Goal: Task Accomplishment & Management: Complete application form

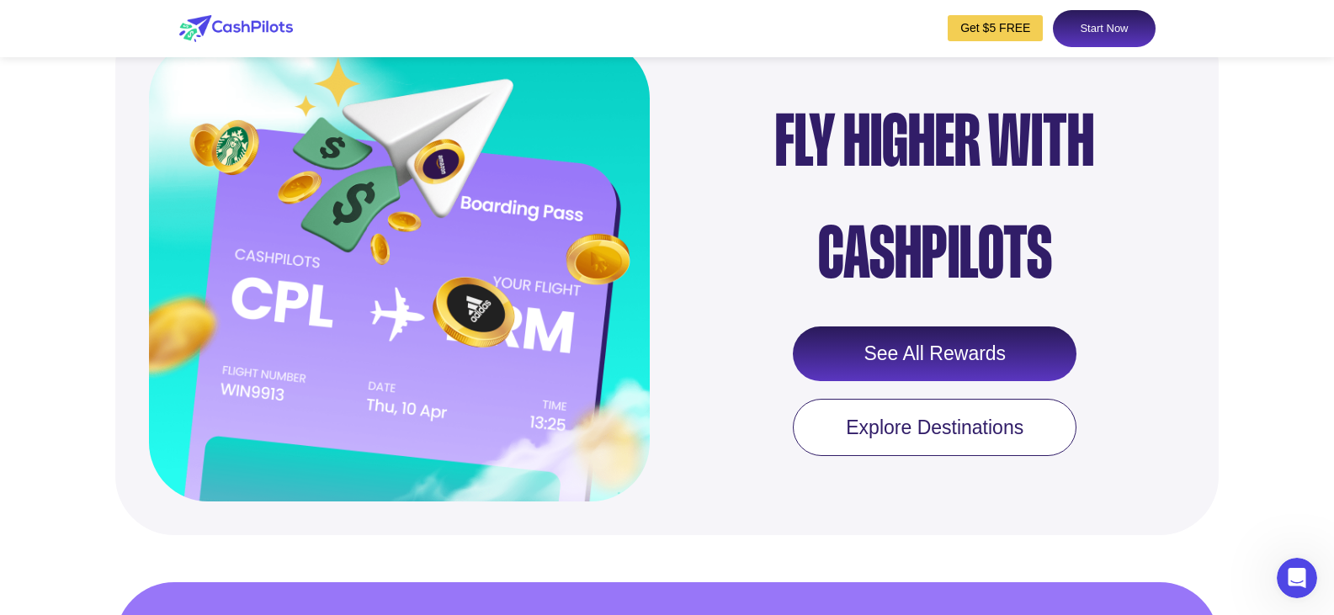
scroll to position [2105, 0]
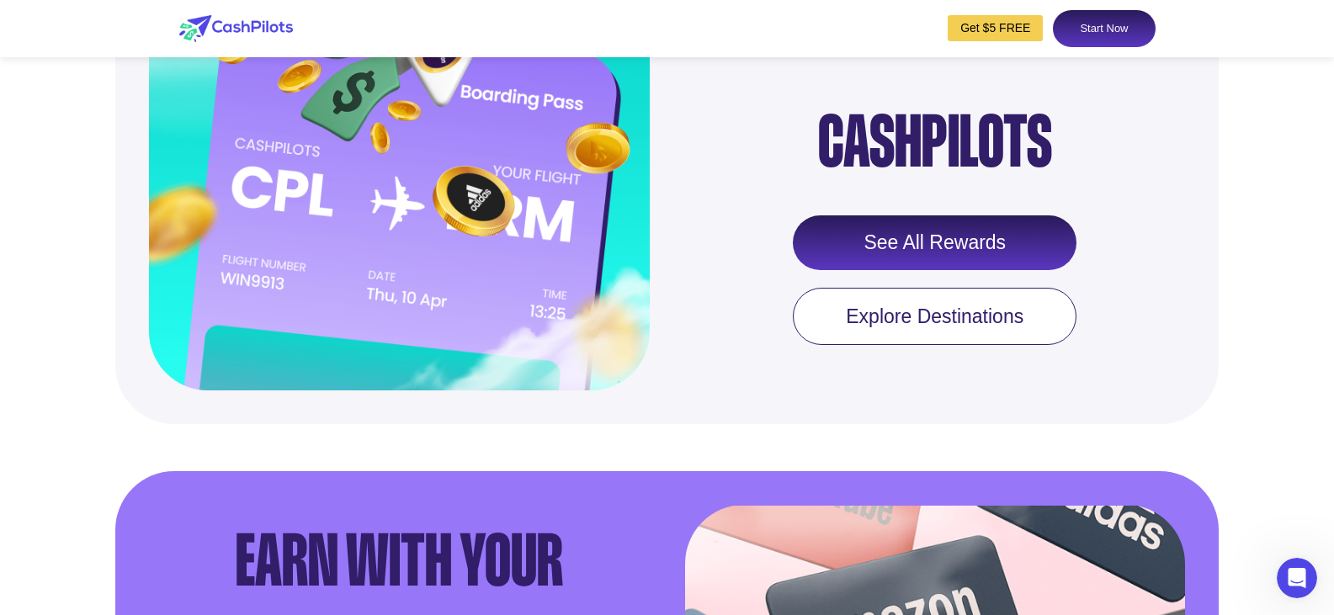
click at [918, 271] on link "See All Rewards" at bounding box center [935, 244] width 284 height 56
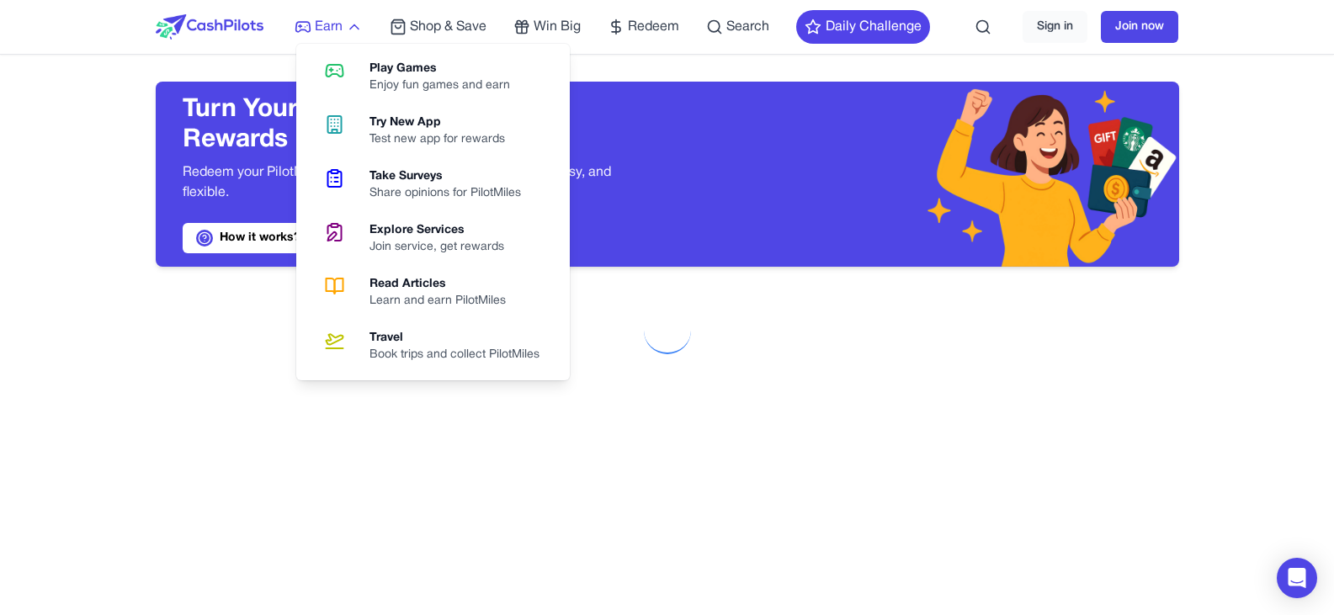
click at [348, 24] on icon at bounding box center [354, 27] width 17 height 17
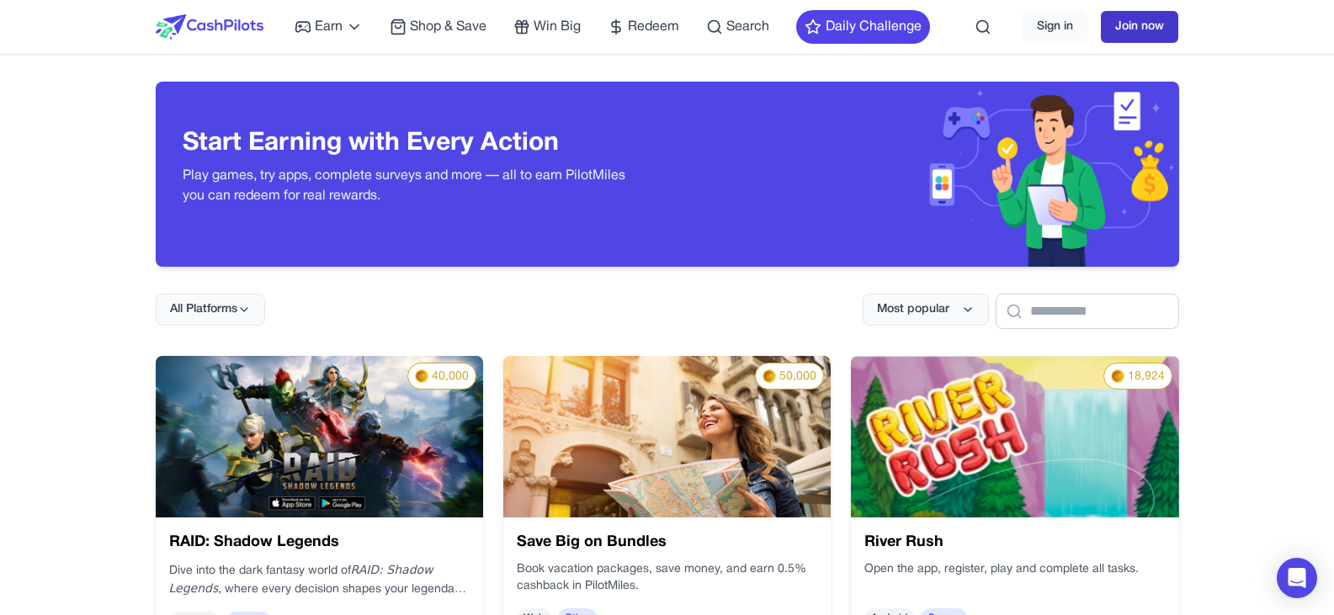
click at [1123, 29] on link "Join now" at bounding box center [1139, 27] width 77 height 32
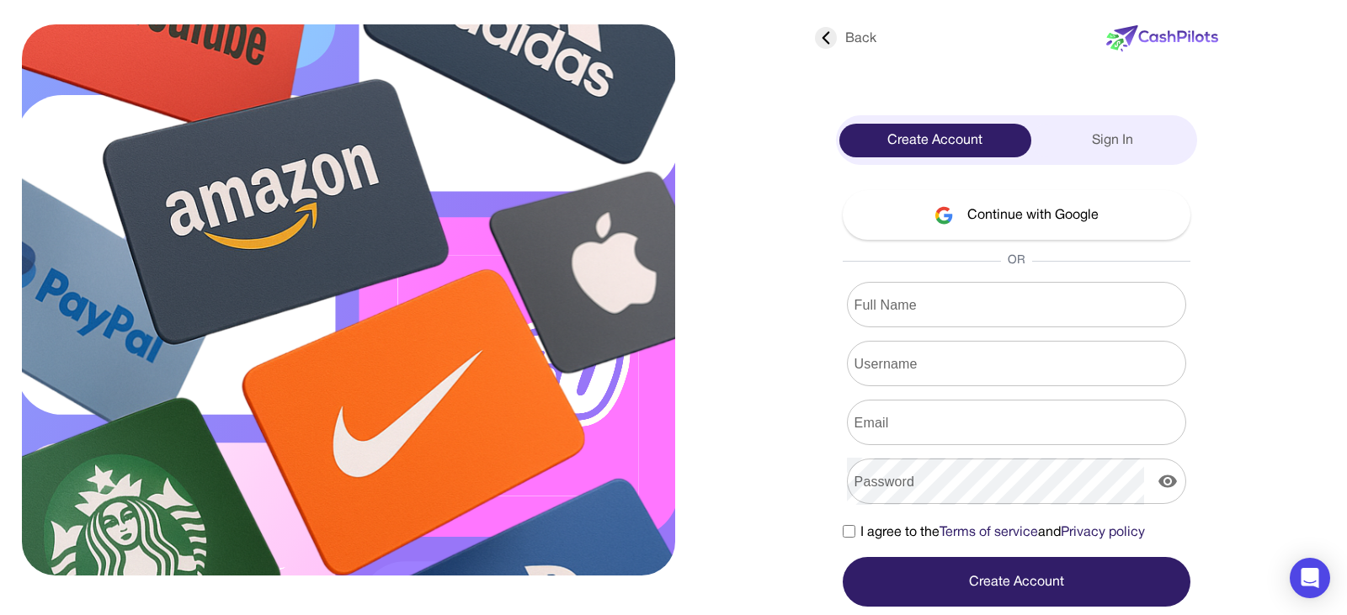
click at [1003, 206] on button "Continue with Google" at bounding box center [1017, 215] width 348 height 50
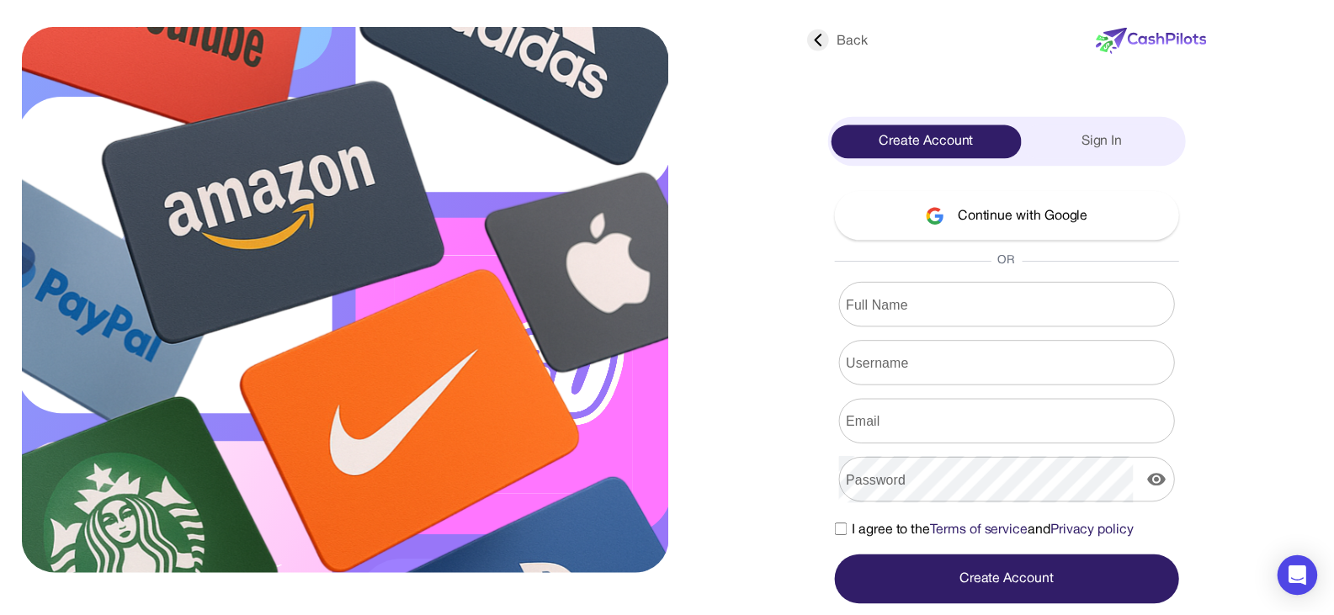
scroll to position [37, 0]
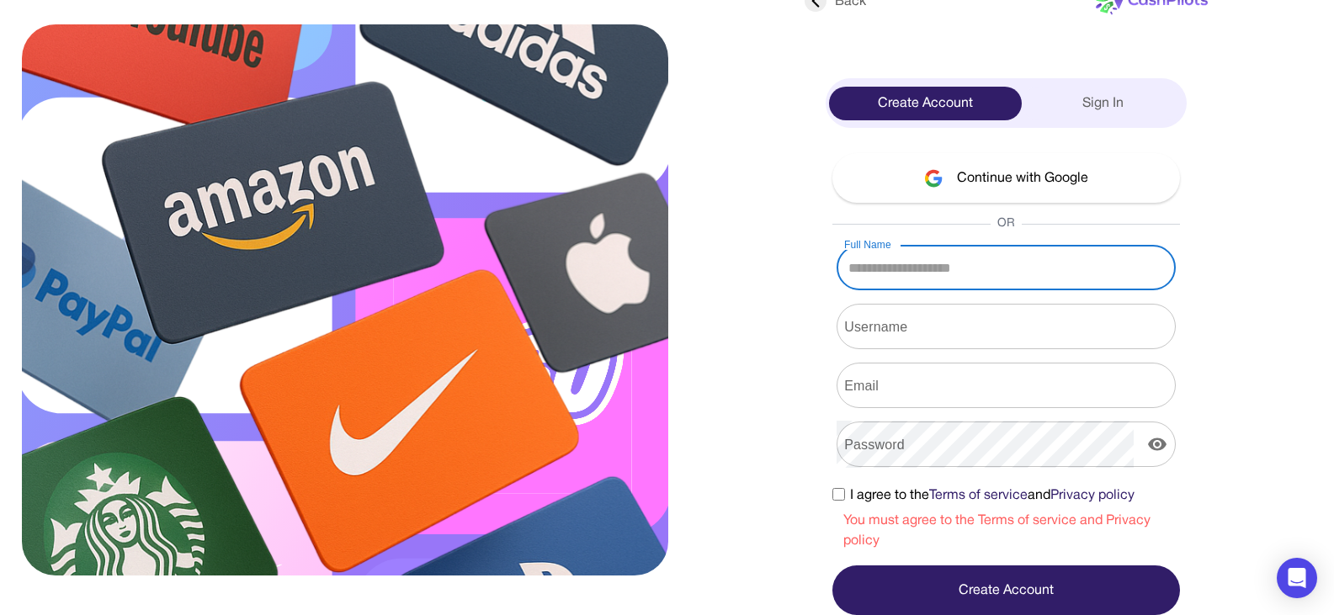
click at [910, 268] on input "Full Name" at bounding box center [1006, 267] width 339 height 47
type input "**********"
click at [926, 337] on input "Username" at bounding box center [1006, 326] width 339 height 47
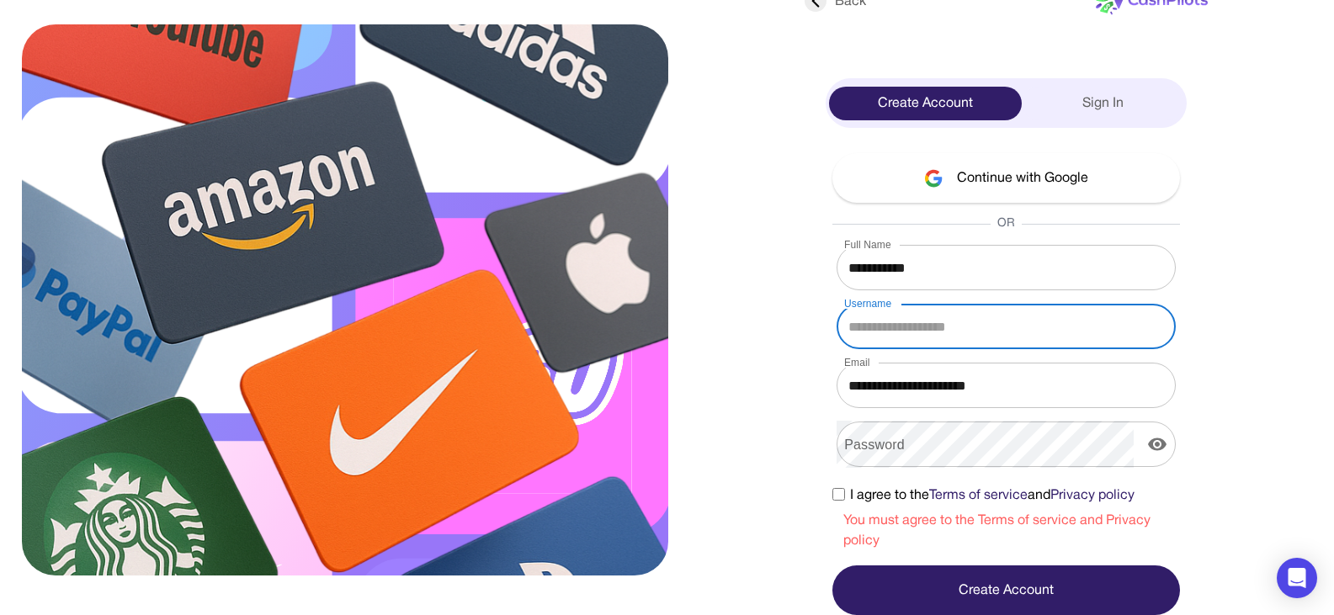
click at [926, 337] on input "Username" at bounding box center [1006, 326] width 339 height 47
type input "****"
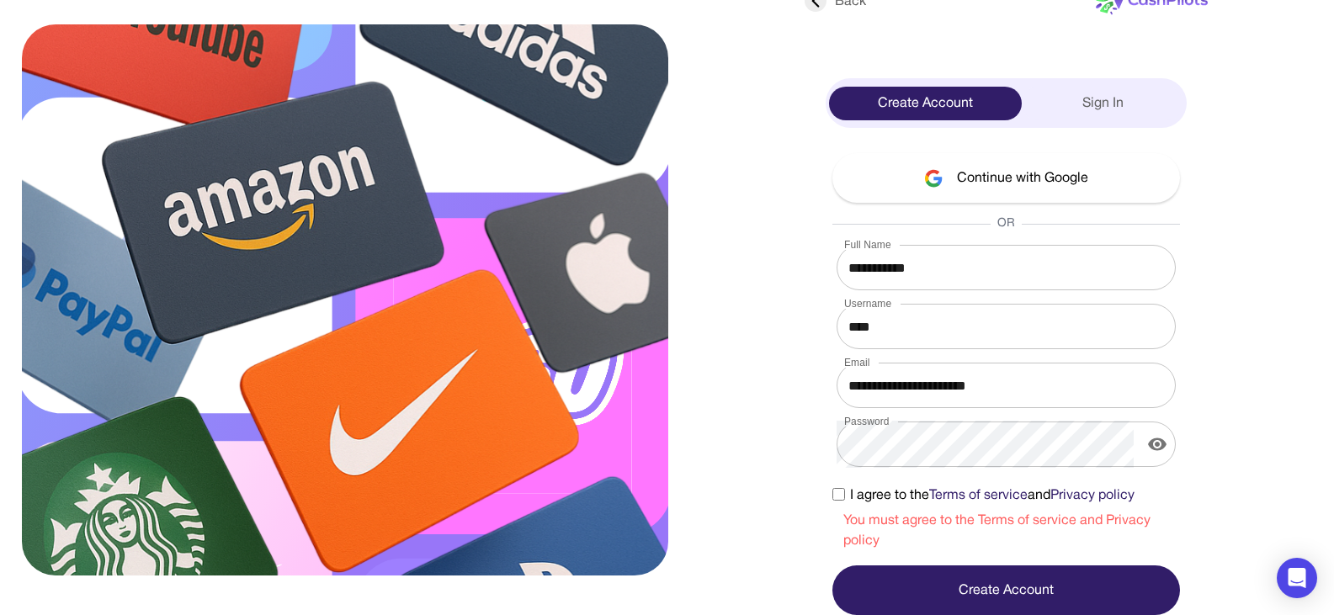
click at [828, 496] on div "**********" at bounding box center [1006, 384] width 361 height 462
click at [934, 591] on button "Create Account" at bounding box center [1007, 591] width 348 height 50
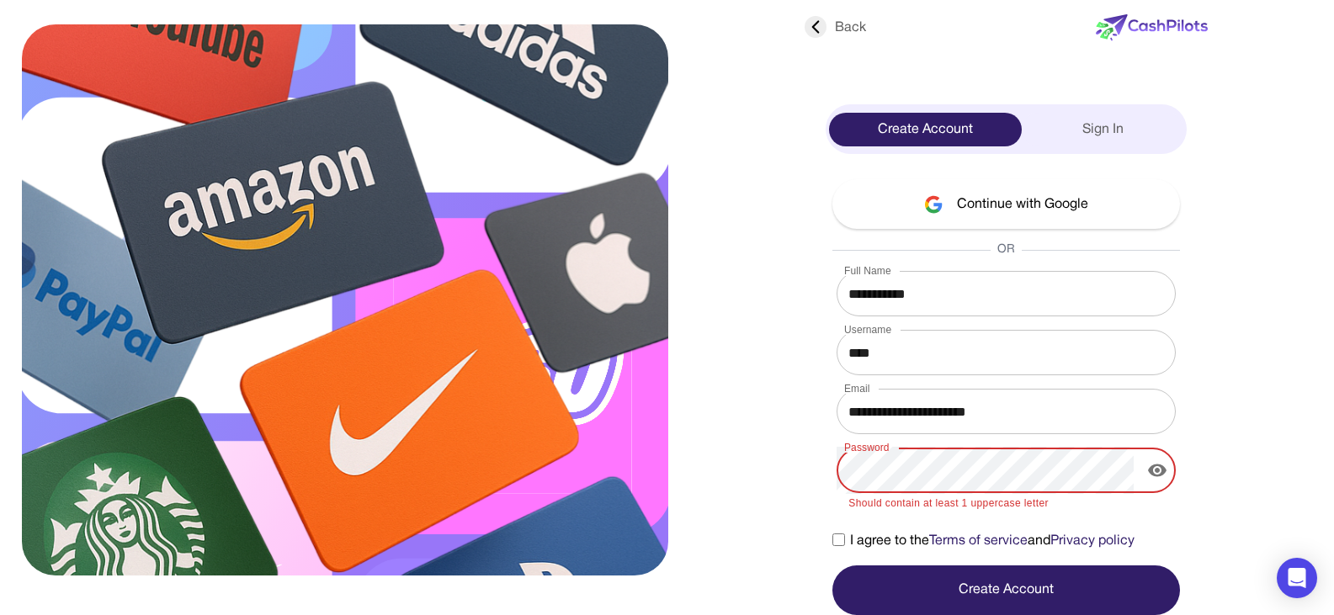
scroll to position [0, 0]
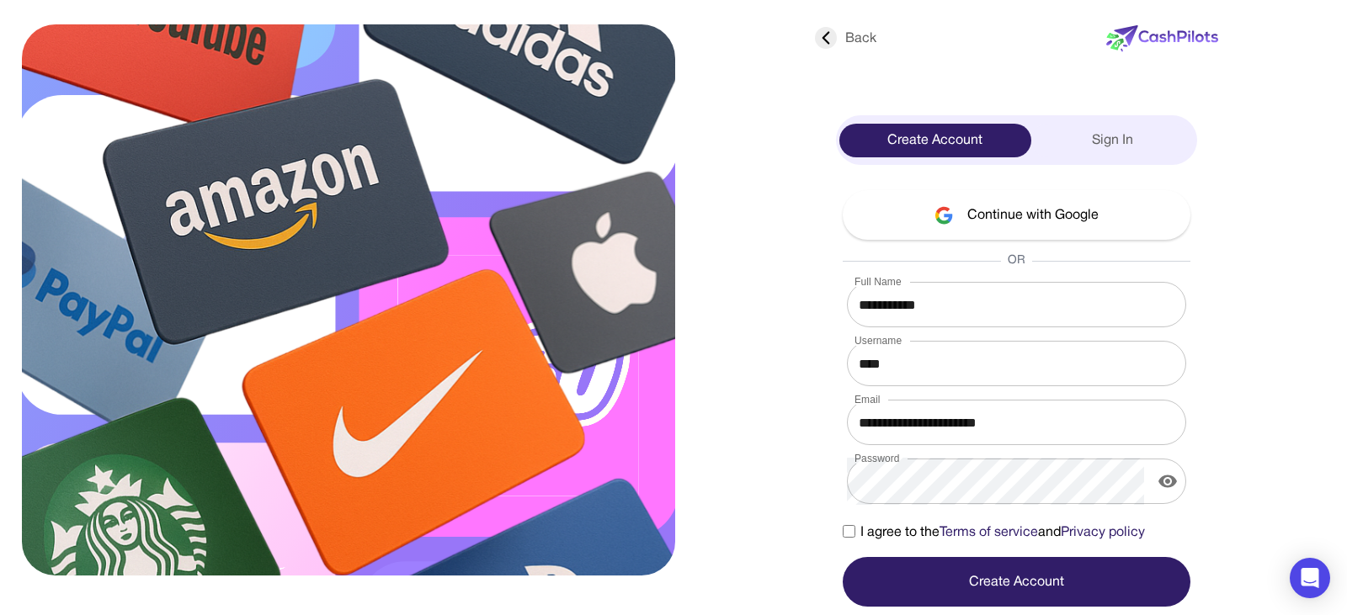
click at [976, 586] on button "Create Account" at bounding box center [1017, 582] width 348 height 50
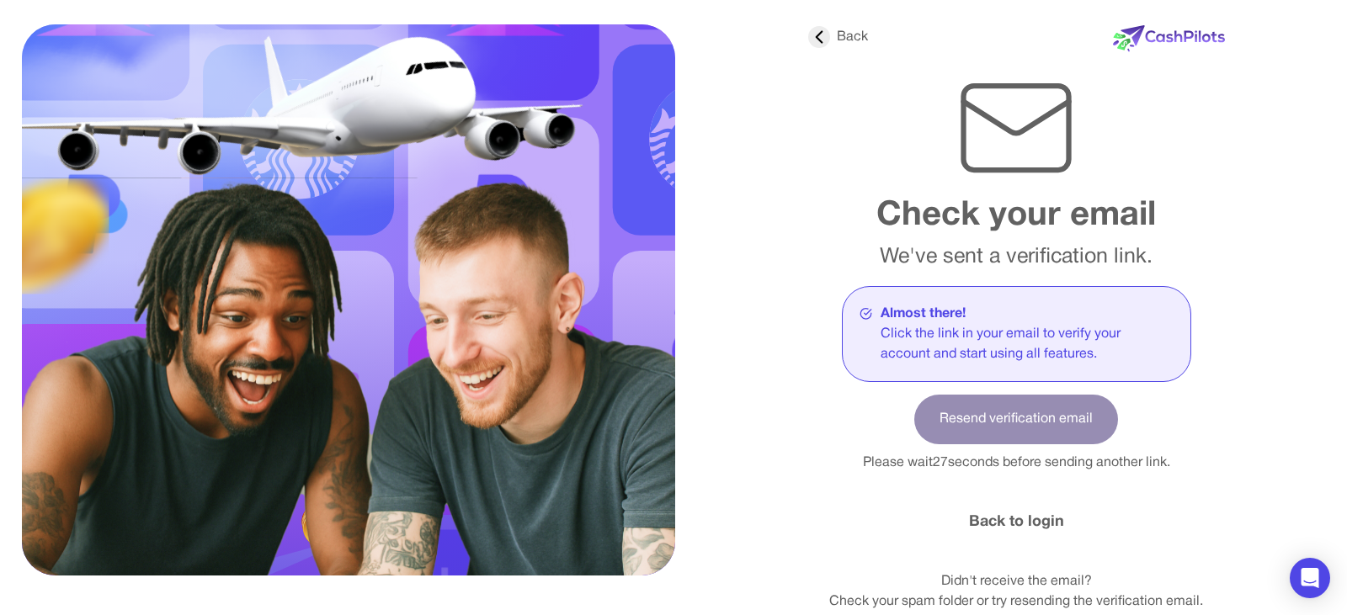
click at [1022, 524] on link "Back to login" at bounding box center [1016, 522] width 95 height 23
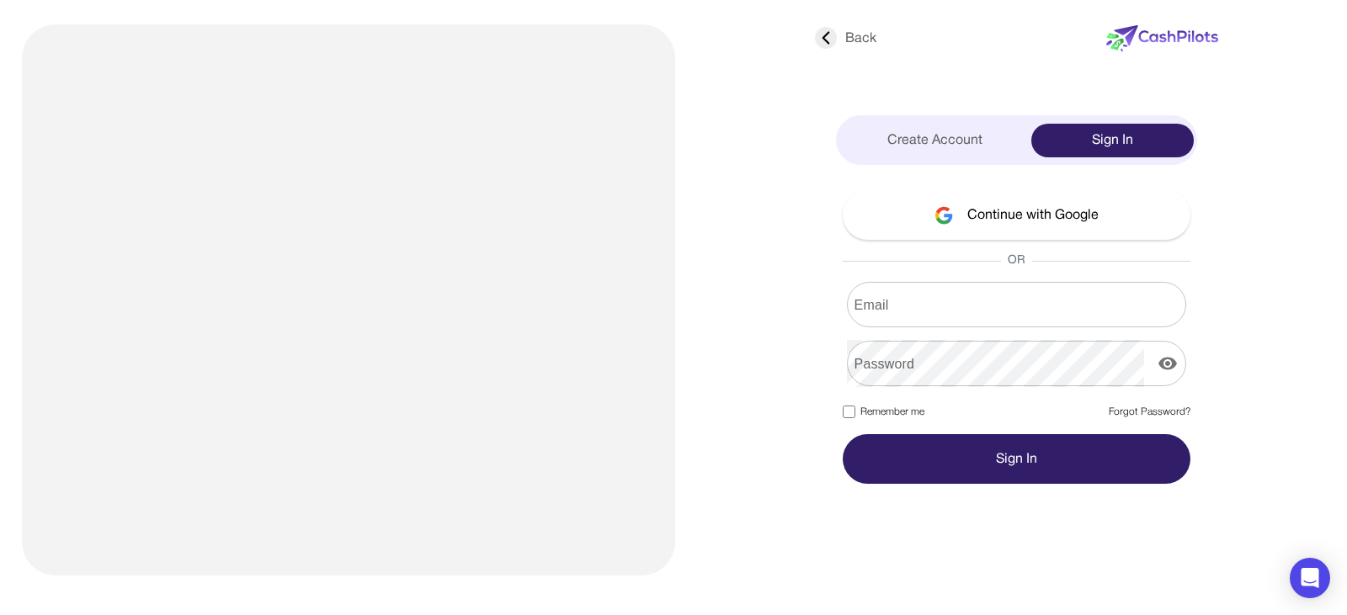
type input "****"
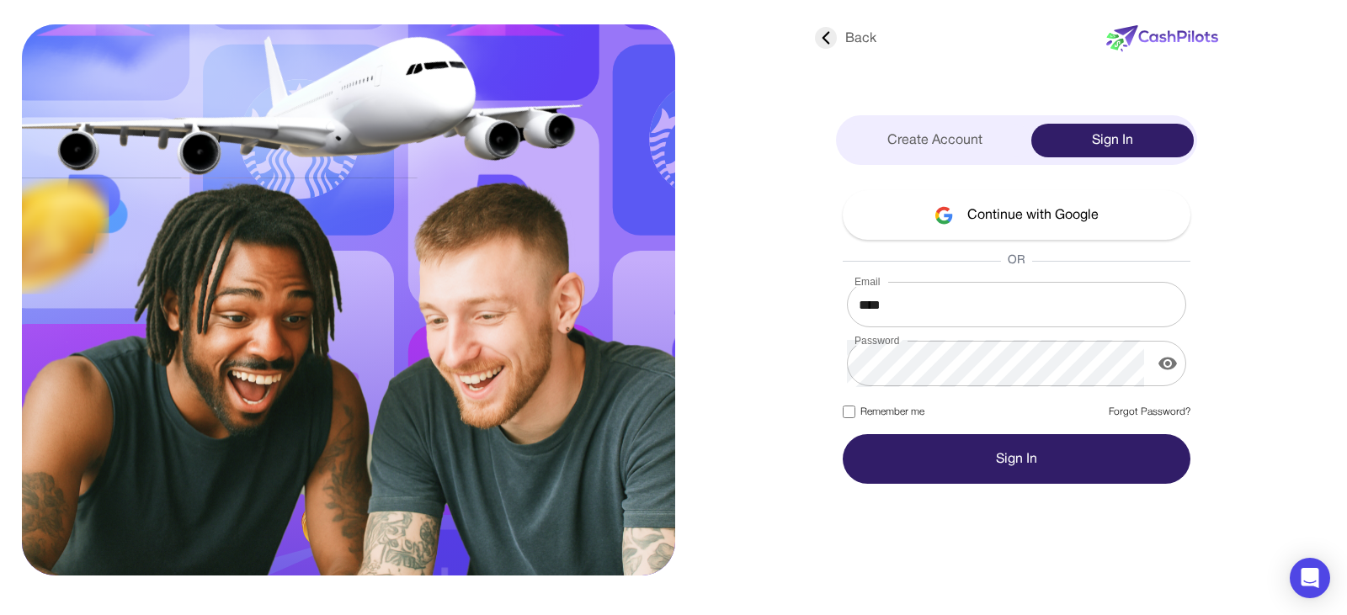
click at [1025, 462] on button "Sign In" at bounding box center [1017, 459] width 348 height 50
click at [989, 311] on input "****" at bounding box center [1016, 304] width 339 height 47
click at [934, 317] on input "****" at bounding box center [1016, 304] width 339 height 47
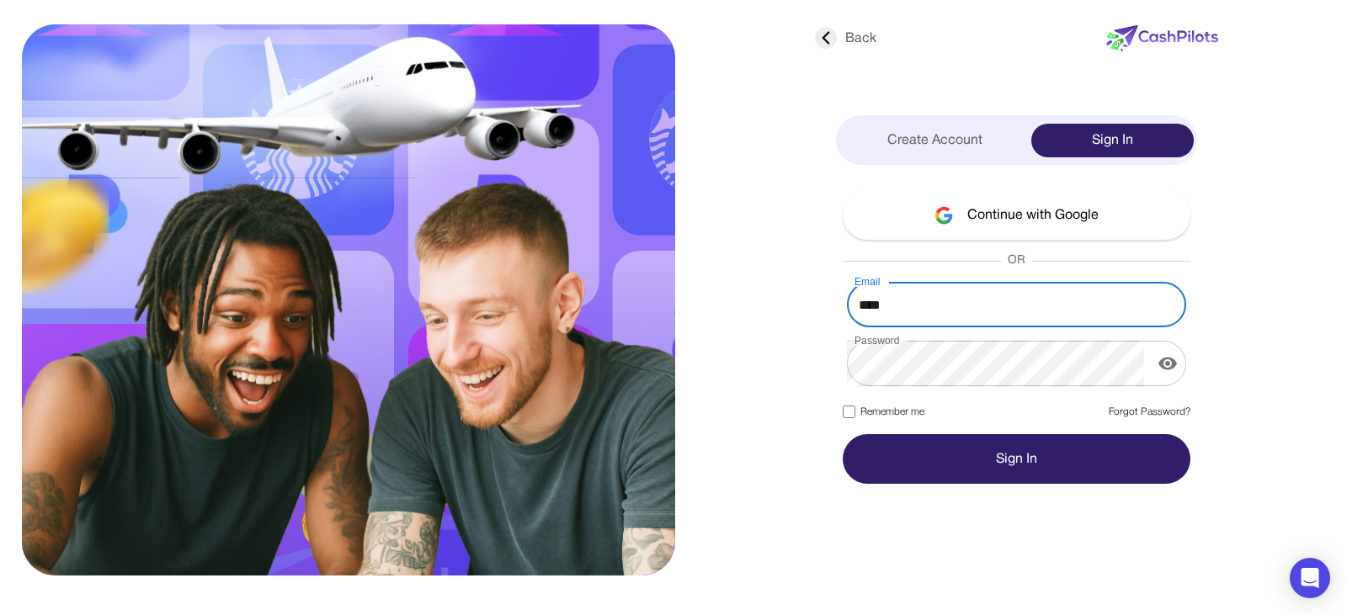
click at [934, 317] on input "****" at bounding box center [1016, 304] width 339 height 47
click at [935, 317] on input "Email" at bounding box center [1016, 304] width 339 height 47
type input "**********"
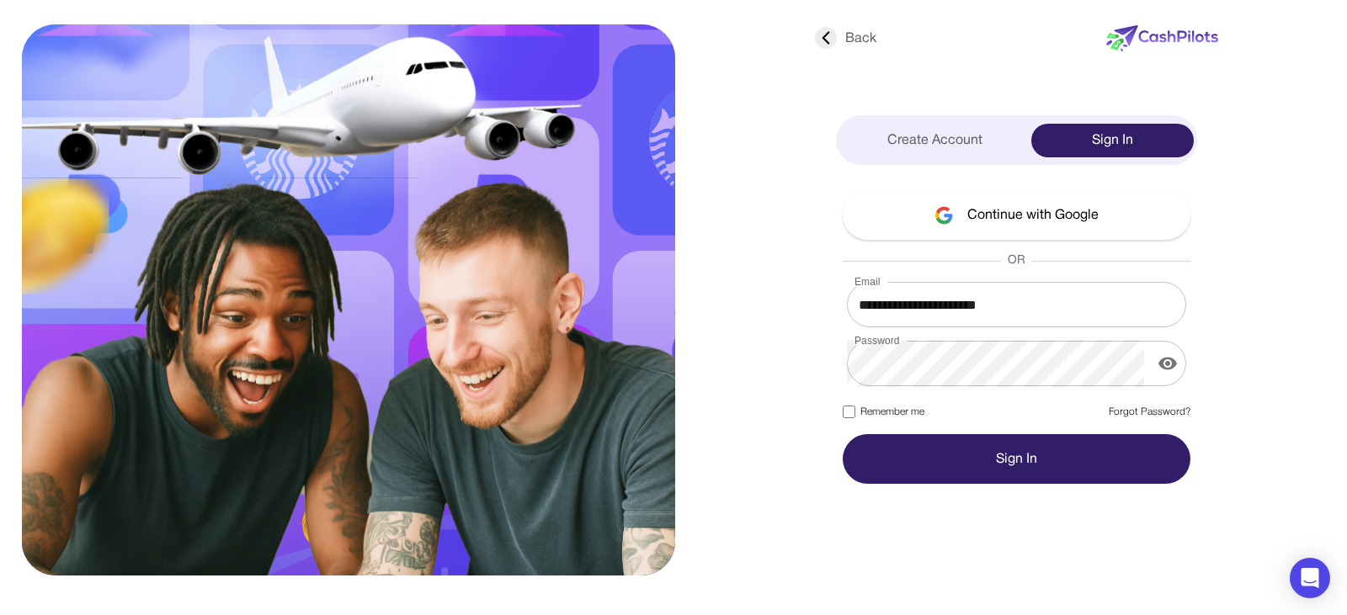
click at [971, 458] on button "Sign In" at bounding box center [1017, 459] width 348 height 50
click at [923, 474] on button "Sign In" at bounding box center [1017, 459] width 348 height 50
click at [886, 402] on form "**********" at bounding box center [1017, 383] width 348 height 202
click at [891, 417] on label "Remember me" at bounding box center [884, 412] width 82 height 15
click at [933, 455] on button "Sign In" at bounding box center [1017, 459] width 348 height 50
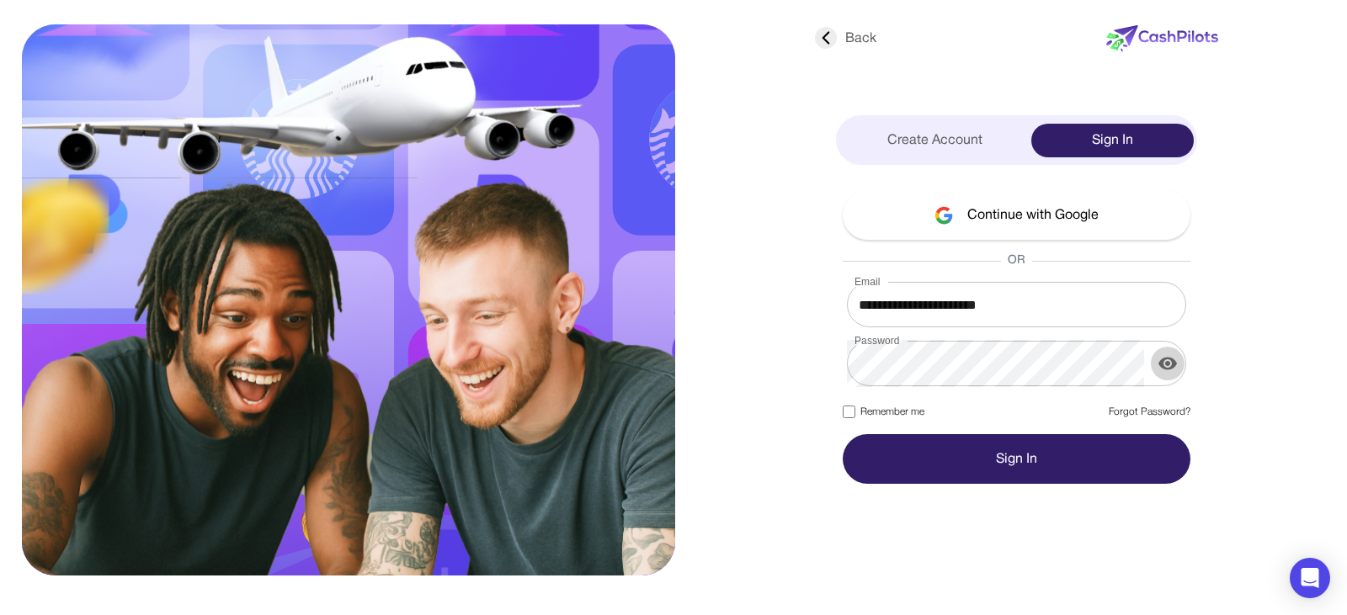
click at [1160, 359] on icon "display the password" at bounding box center [1167, 364] width 20 height 20
click at [1049, 454] on button "Sign In" at bounding box center [1017, 459] width 348 height 50
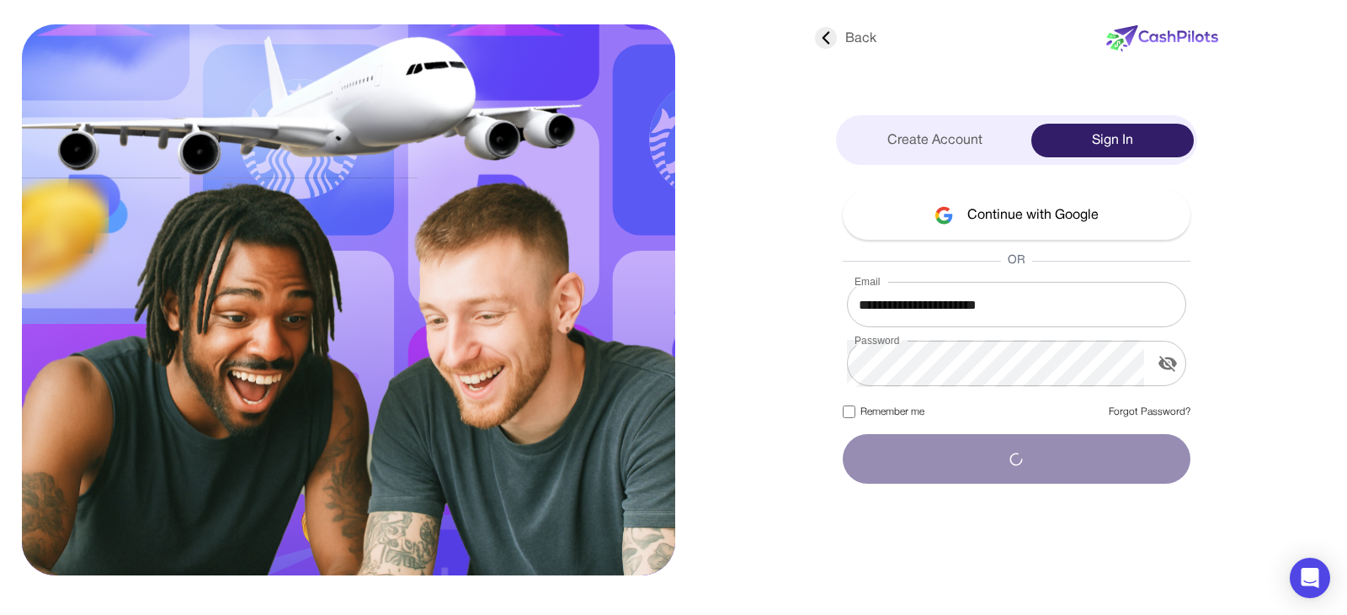
click at [1046, 454] on button "submit" at bounding box center [1017, 459] width 348 height 50
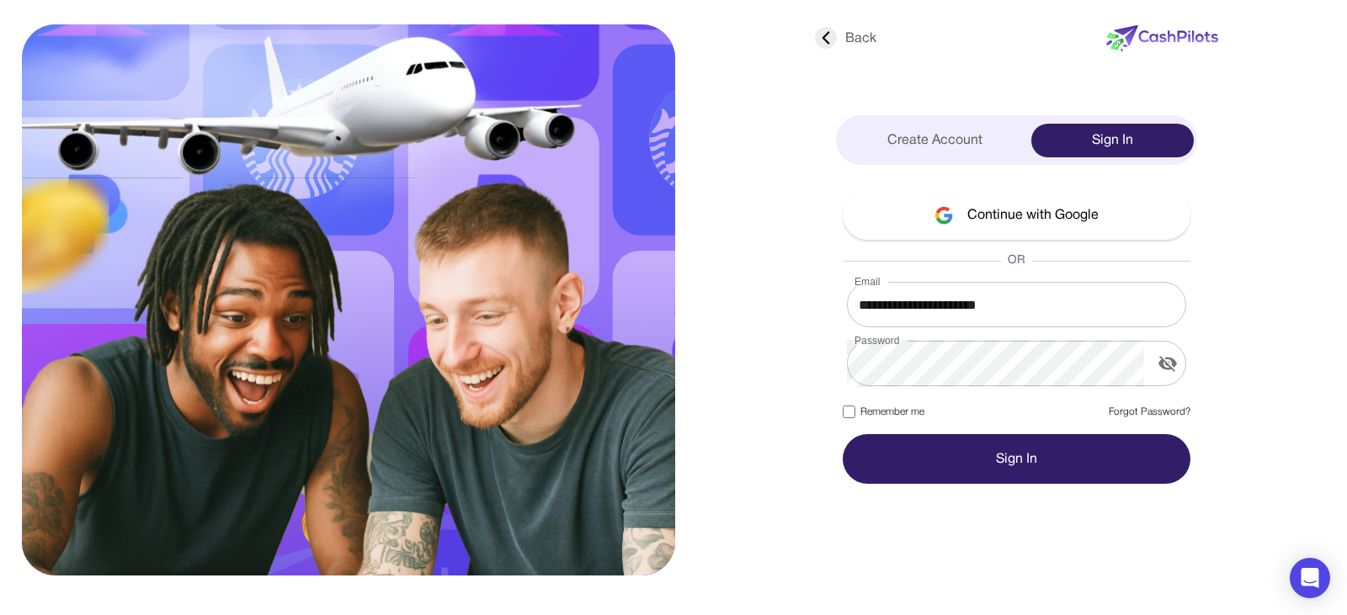
click at [1046, 454] on button "Sign In" at bounding box center [1017, 459] width 348 height 50
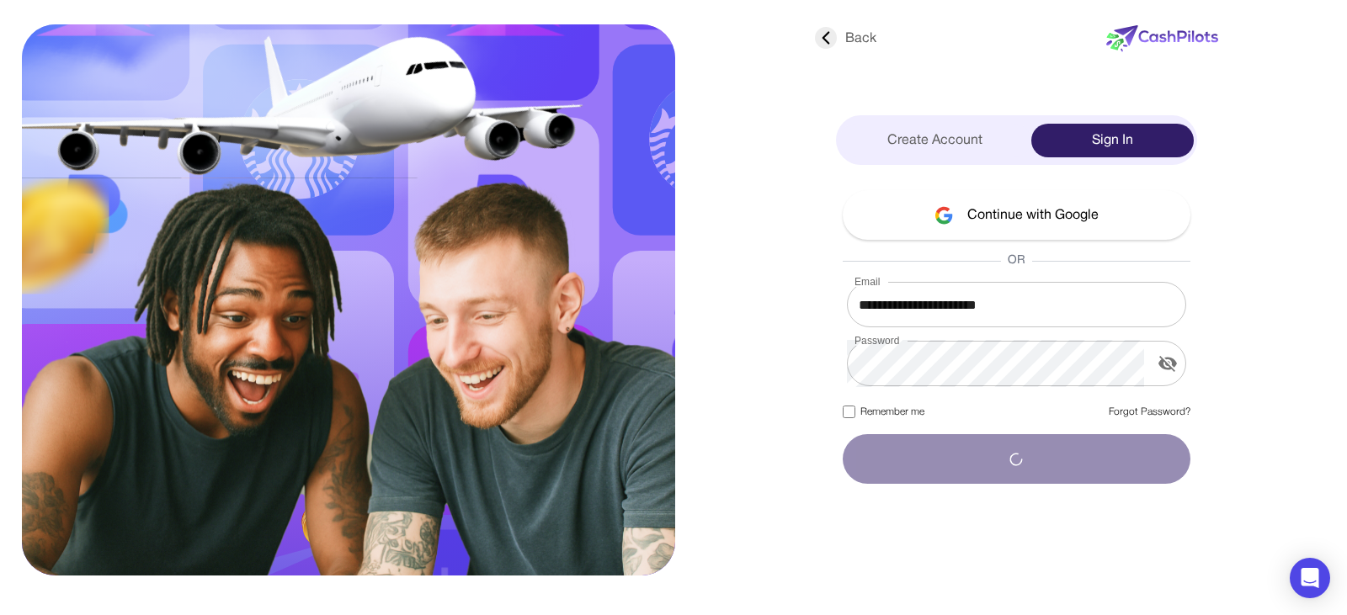
click at [1045, 454] on button "submit" at bounding box center [1017, 459] width 348 height 50
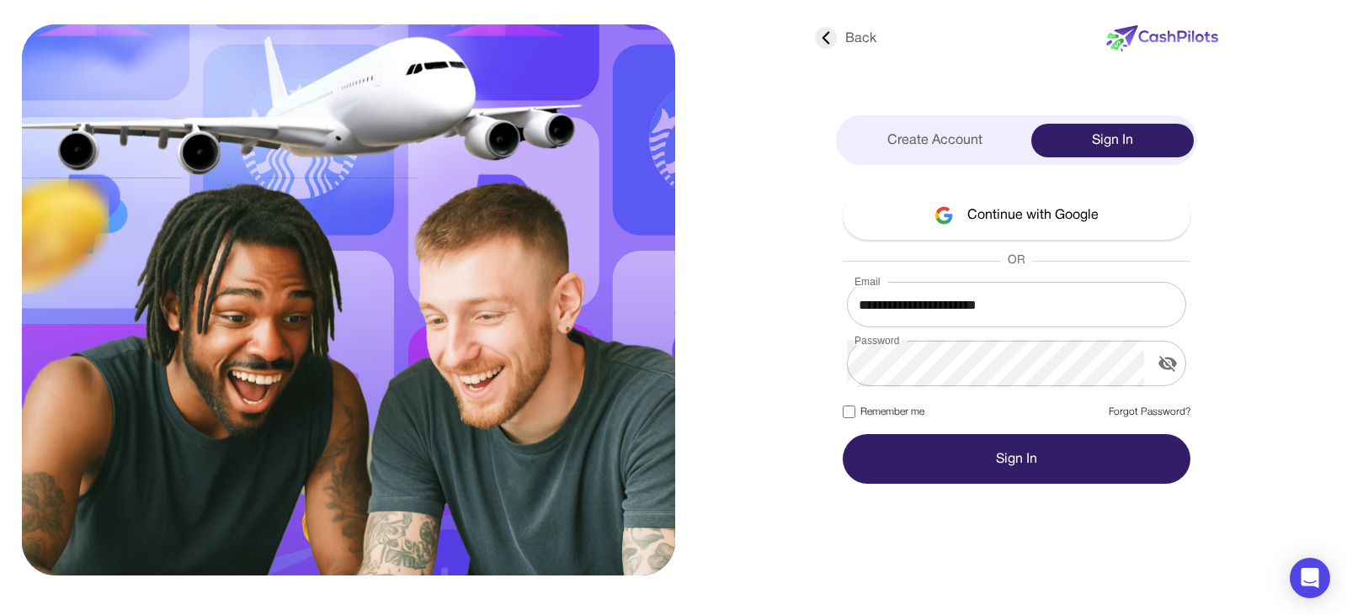
click at [1043, 443] on button "Sign In" at bounding box center [1017, 459] width 348 height 50
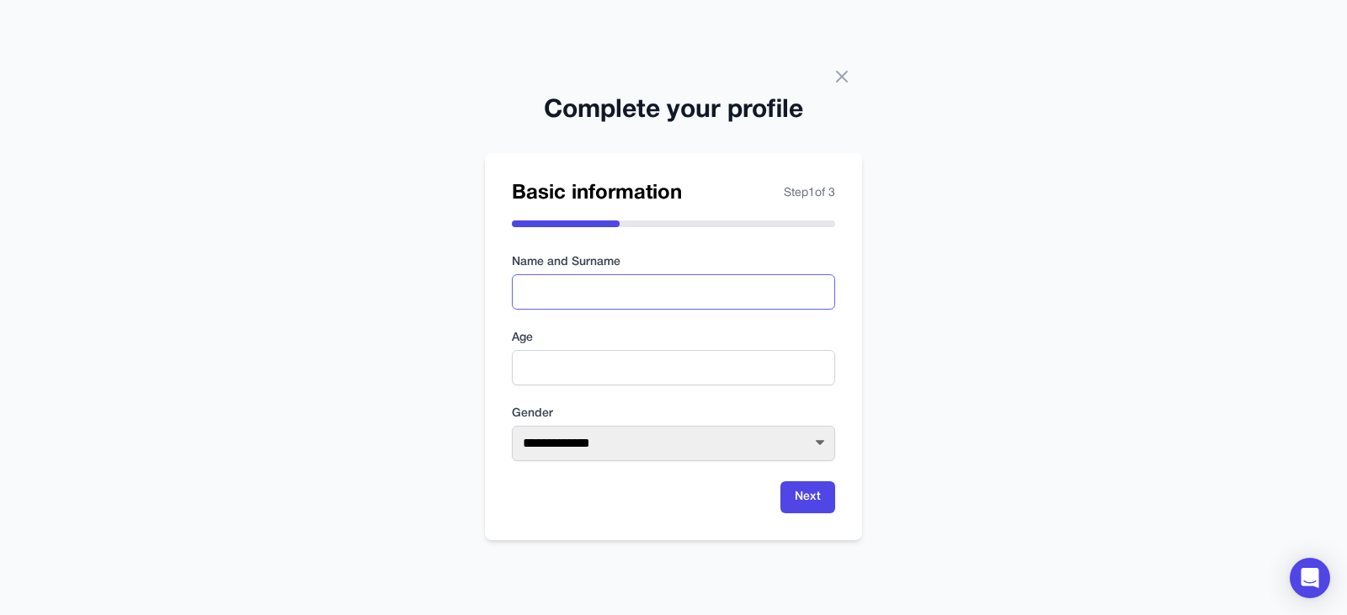
click at [697, 281] on input "text" at bounding box center [673, 291] width 323 height 35
type input "**********"
click at [615, 371] on input "number" at bounding box center [673, 367] width 323 height 35
click at [724, 381] on input "number" at bounding box center [673, 367] width 323 height 35
type input "**"
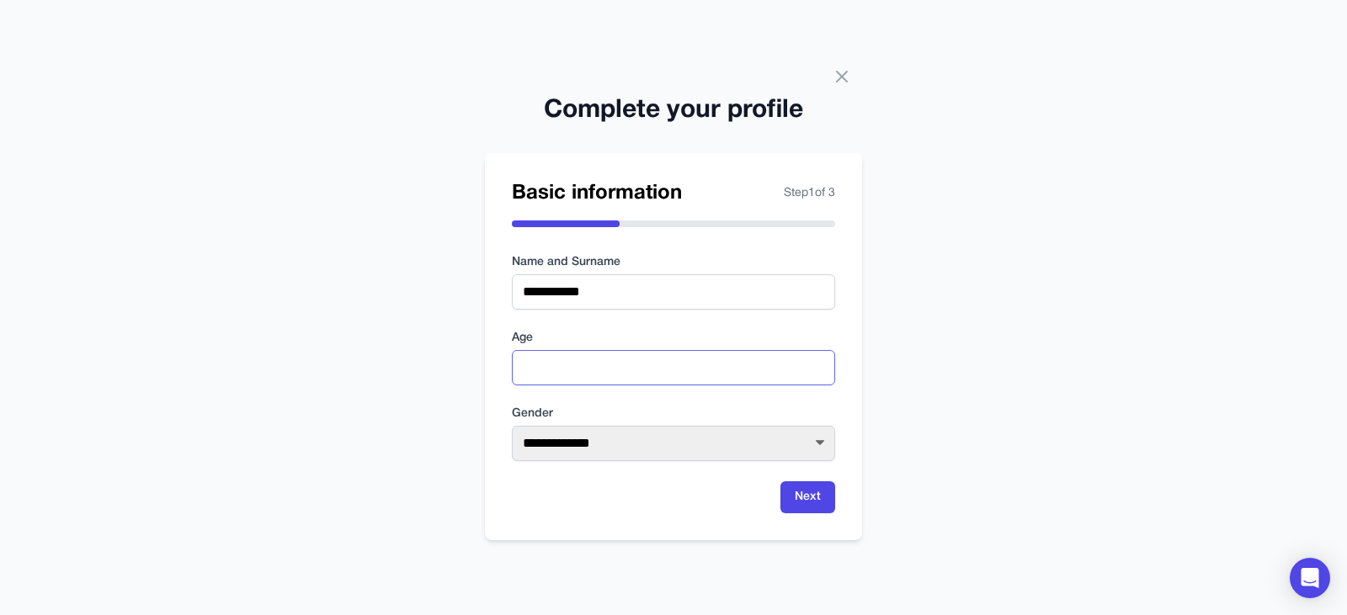
type input "**"
click at [673, 448] on select "**********" at bounding box center [673, 443] width 323 height 35
select select "****"
click at [512, 426] on select "**********" at bounding box center [673, 443] width 323 height 35
click at [783, 496] on button "Next" at bounding box center [807, 498] width 55 height 32
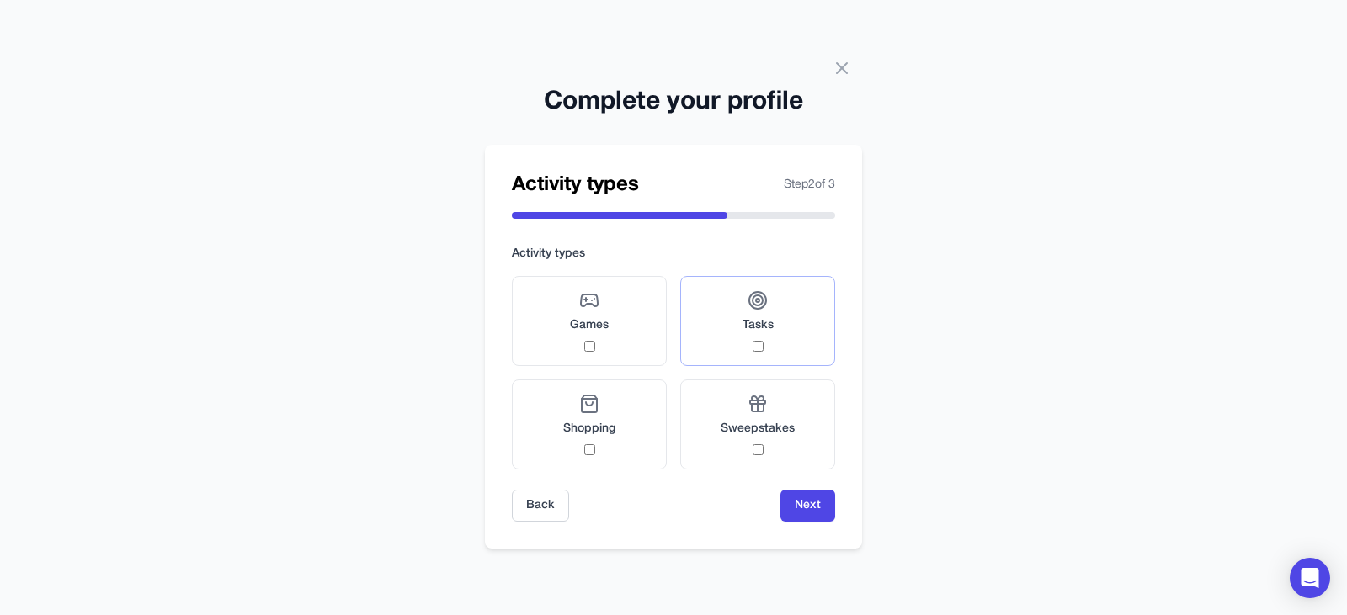
click at [774, 348] on label "Tasks" at bounding box center [757, 321] width 155 height 90
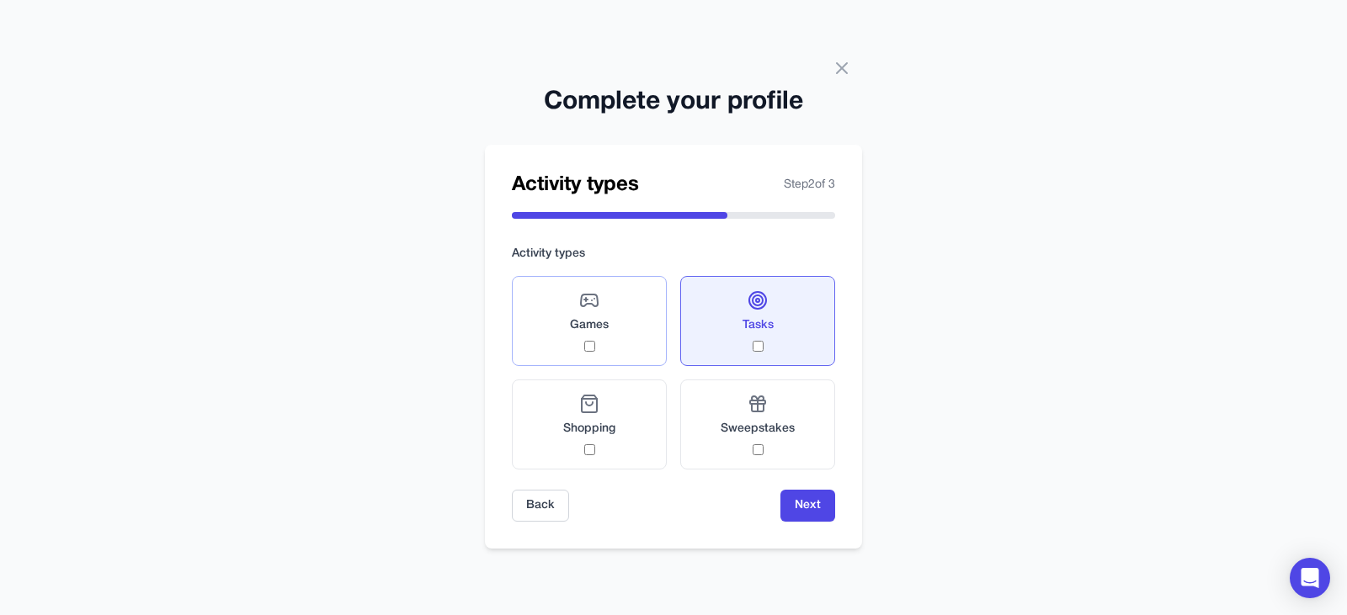
click at [628, 354] on label "Games" at bounding box center [589, 321] width 155 height 90
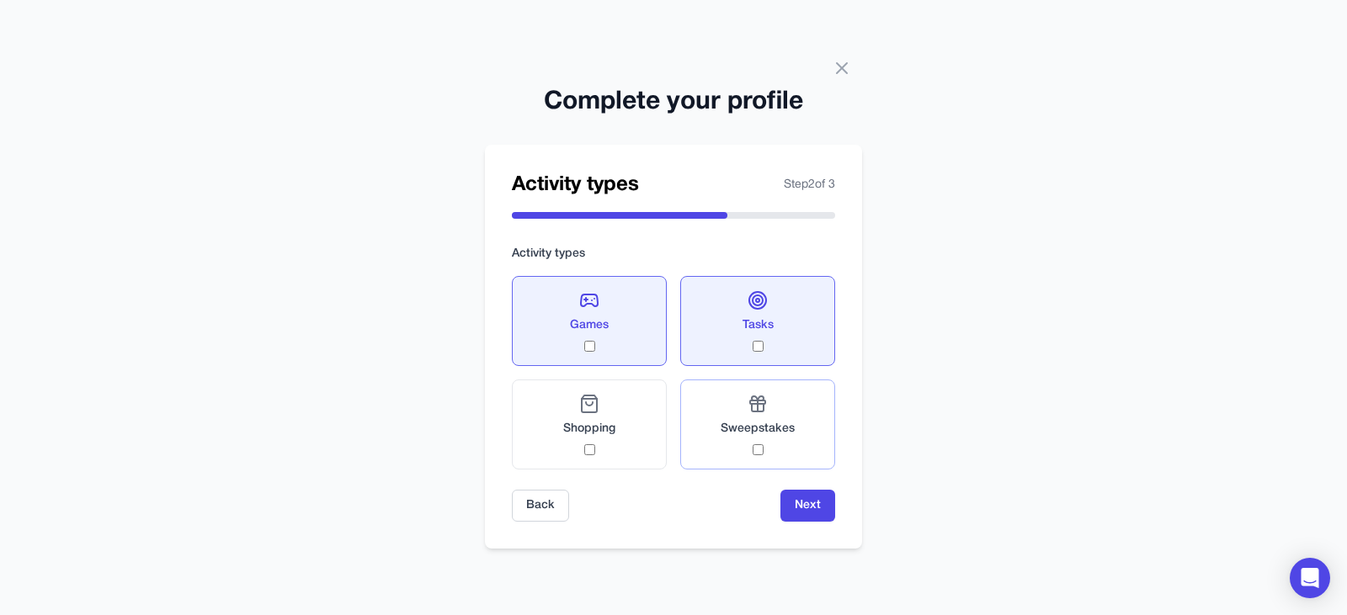
click at [784, 451] on div "Sweepstakes" at bounding box center [758, 424] width 74 height 61
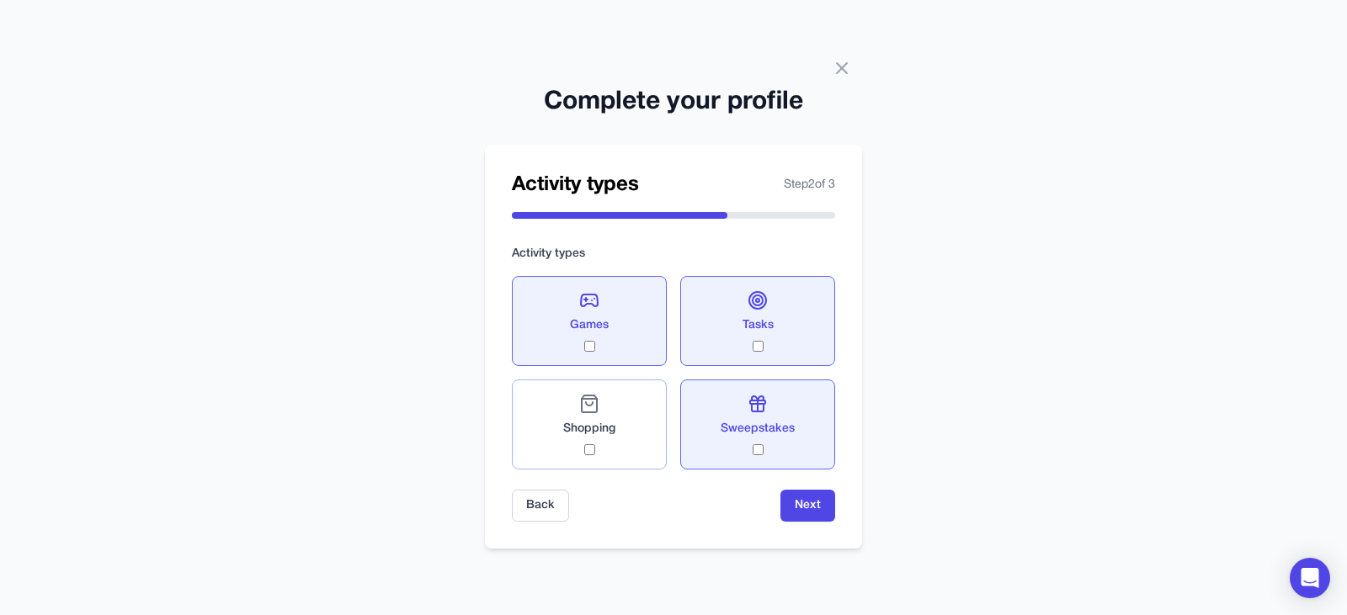
click at [580, 454] on div "Shopping" at bounding box center [589, 424] width 52 height 61
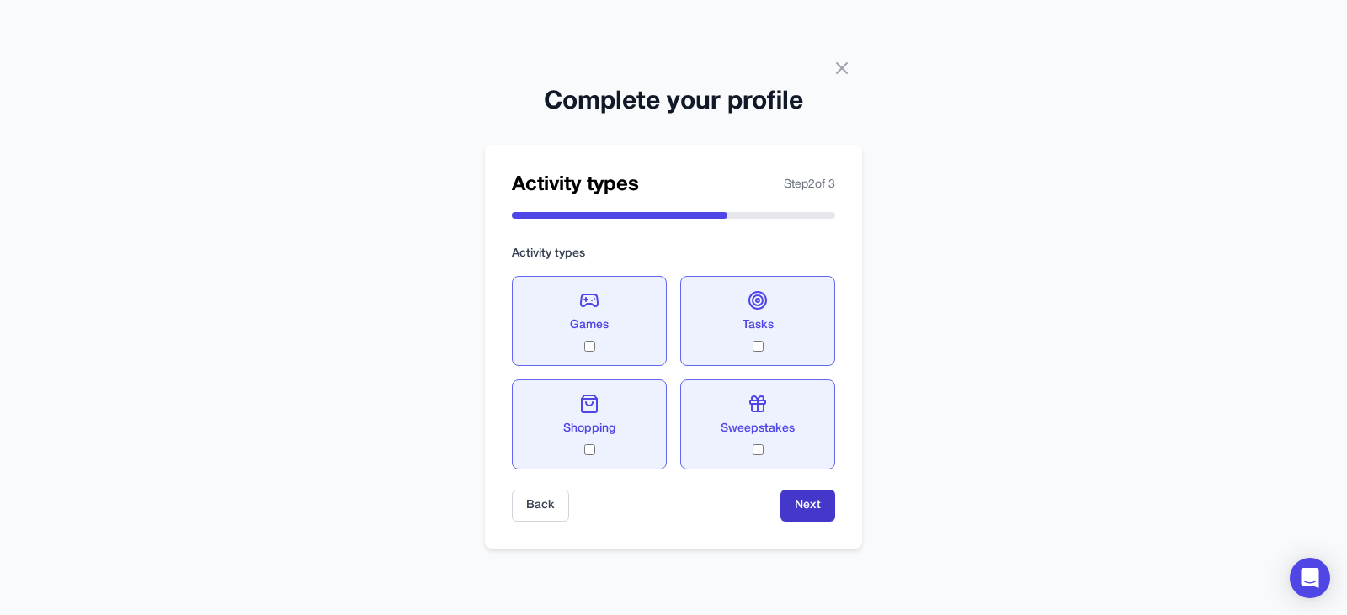
click at [786, 500] on button "Next" at bounding box center [807, 506] width 55 height 32
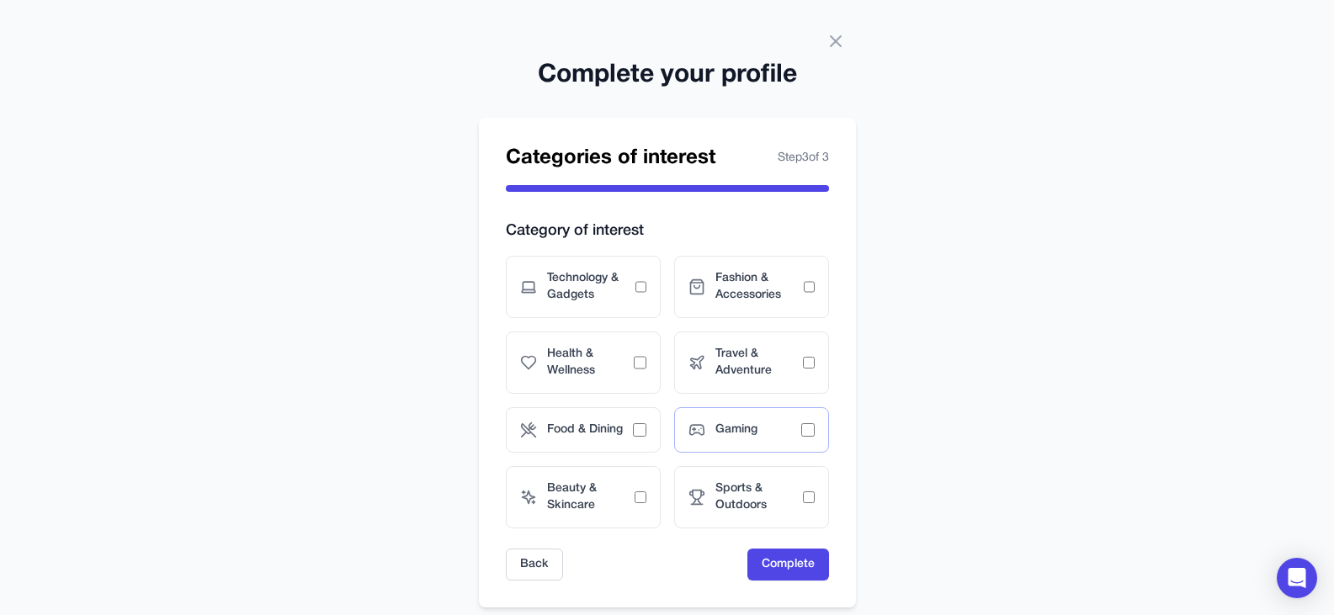
click at [716, 425] on span "Gaming" at bounding box center [759, 430] width 86 height 17
click at [609, 434] on span "Food & Dining" at bounding box center [590, 430] width 86 height 17
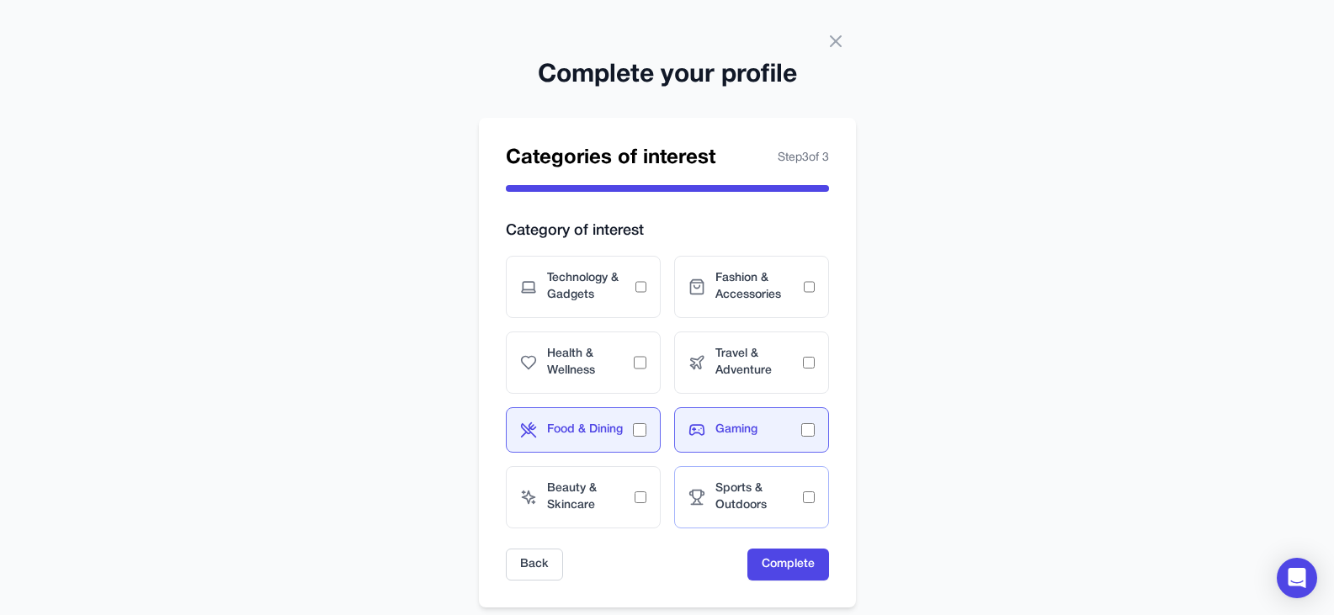
click at [727, 486] on span "Sports & Outdoors" at bounding box center [760, 498] width 88 height 34
click at [609, 294] on span "Technology & Gadgets" at bounding box center [591, 287] width 88 height 34
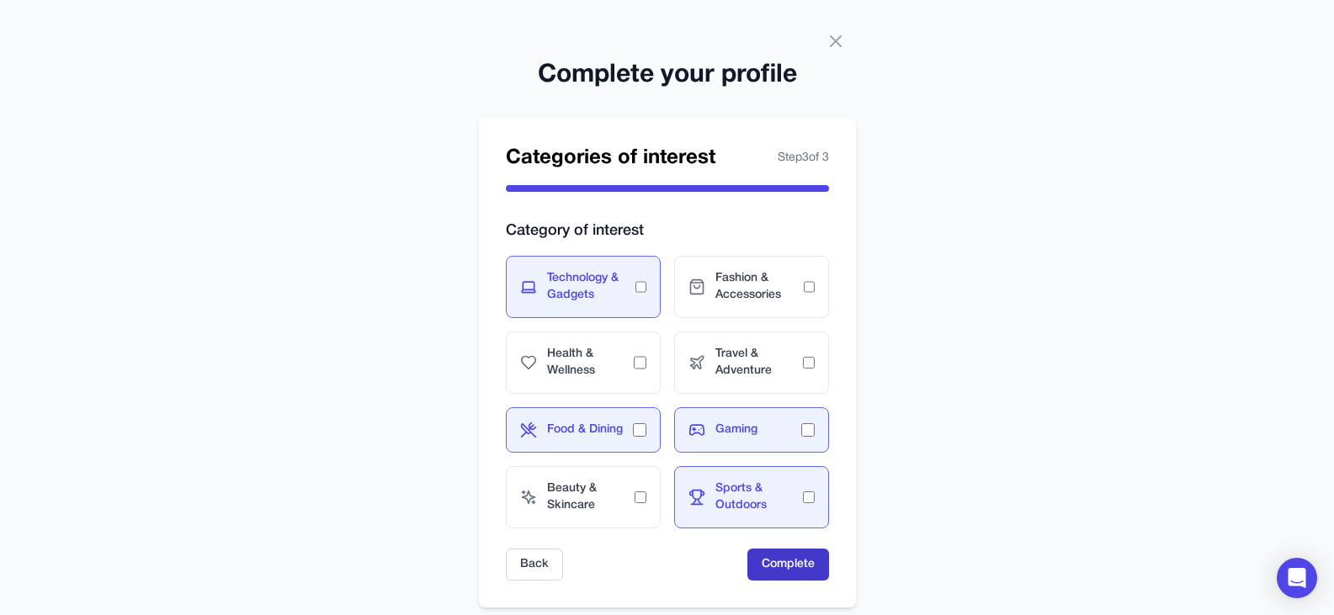
click at [769, 563] on button "Complete" at bounding box center [789, 565] width 82 height 32
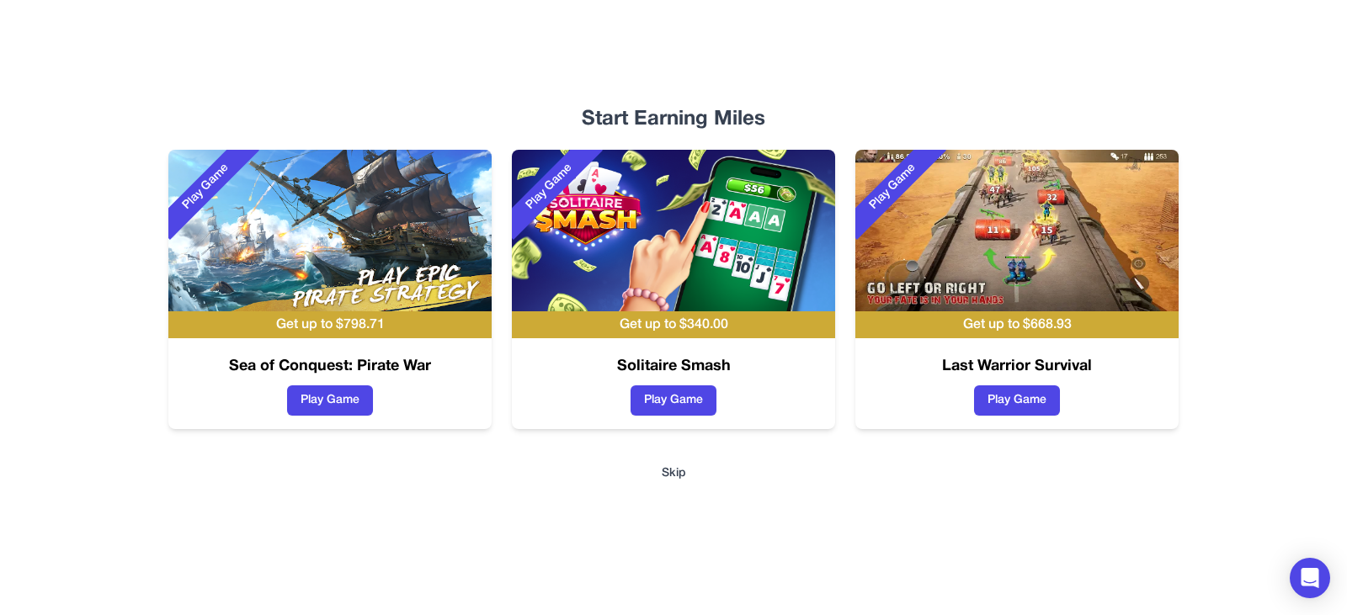
click at [678, 470] on button "Skip" at bounding box center [674, 474] width 24 height 17
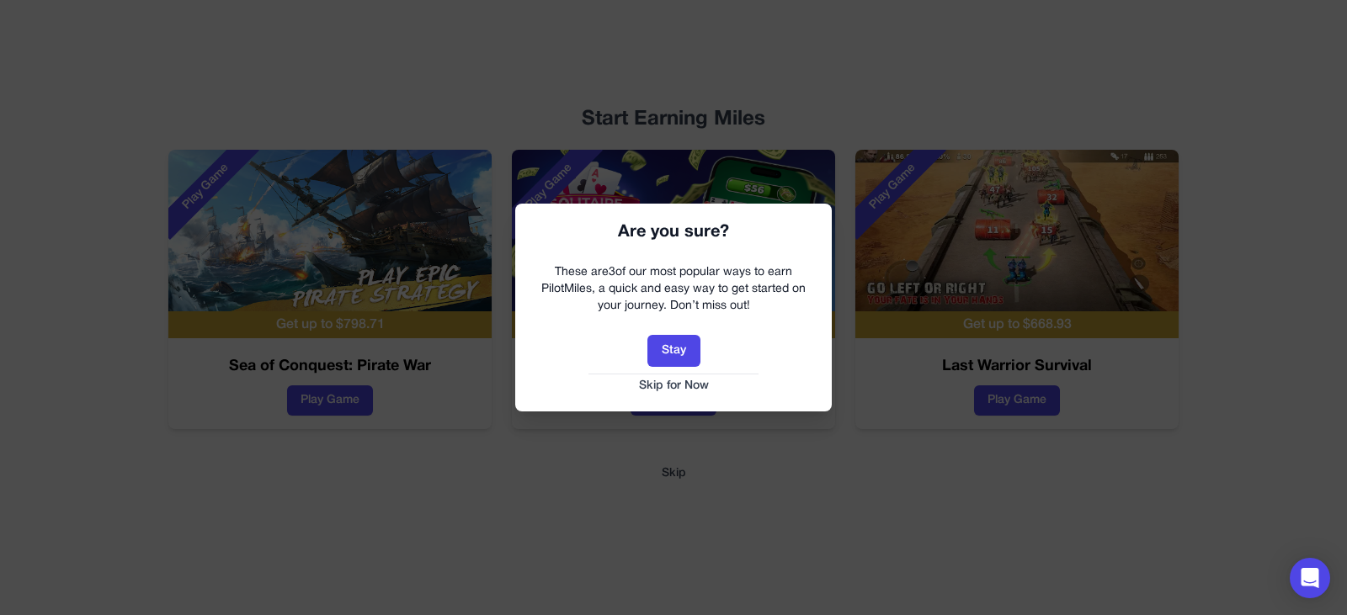
click at [676, 385] on button "Skip for Now" at bounding box center [673, 386] width 283 height 17
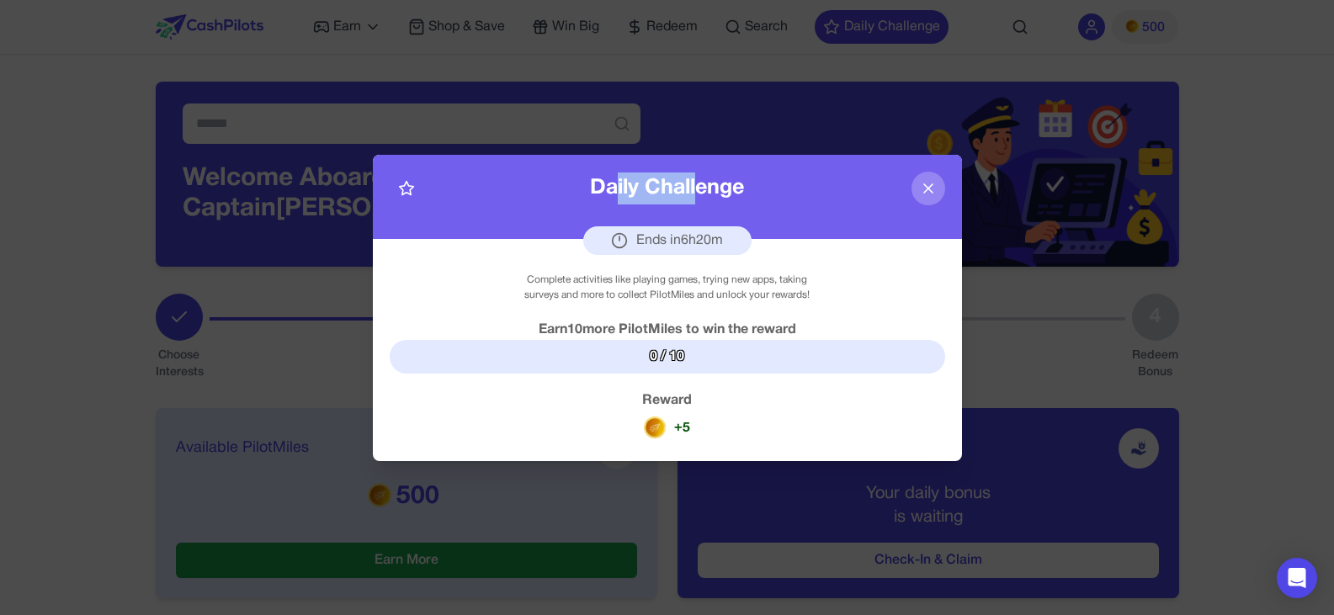
drag, startPoint x: 694, startPoint y: 168, endPoint x: 616, endPoint y: 185, distance: 80.1
click at [616, 185] on div "Daily Challenge Ends in 6 h 20 m" at bounding box center [667, 197] width 589 height 84
click at [812, 182] on div "Daily Challenge Ends in 6 h 20 m" at bounding box center [667, 197] width 589 height 84
click at [676, 365] on div "0 / 10" at bounding box center [668, 357] width 556 height 34
click at [922, 188] on icon at bounding box center [928, 188] width 17 height 17
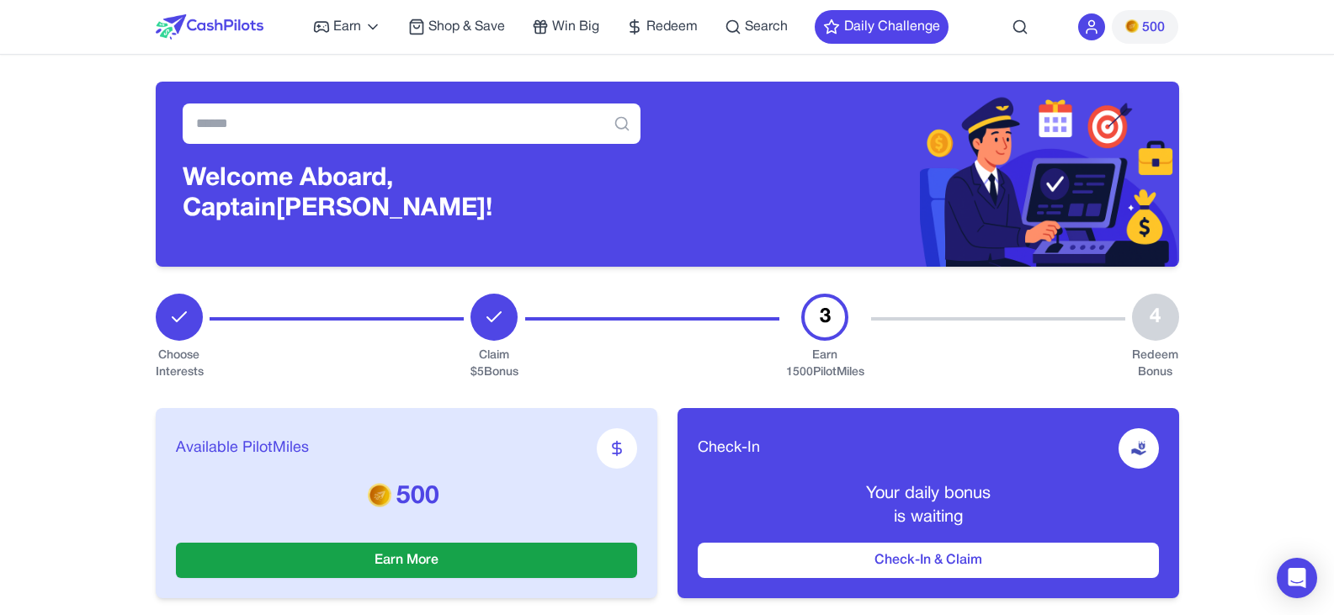
click at [806, 361] on div "Earn 1500 PilotMiles" at bounding box center [825, 365] width 78 height 34
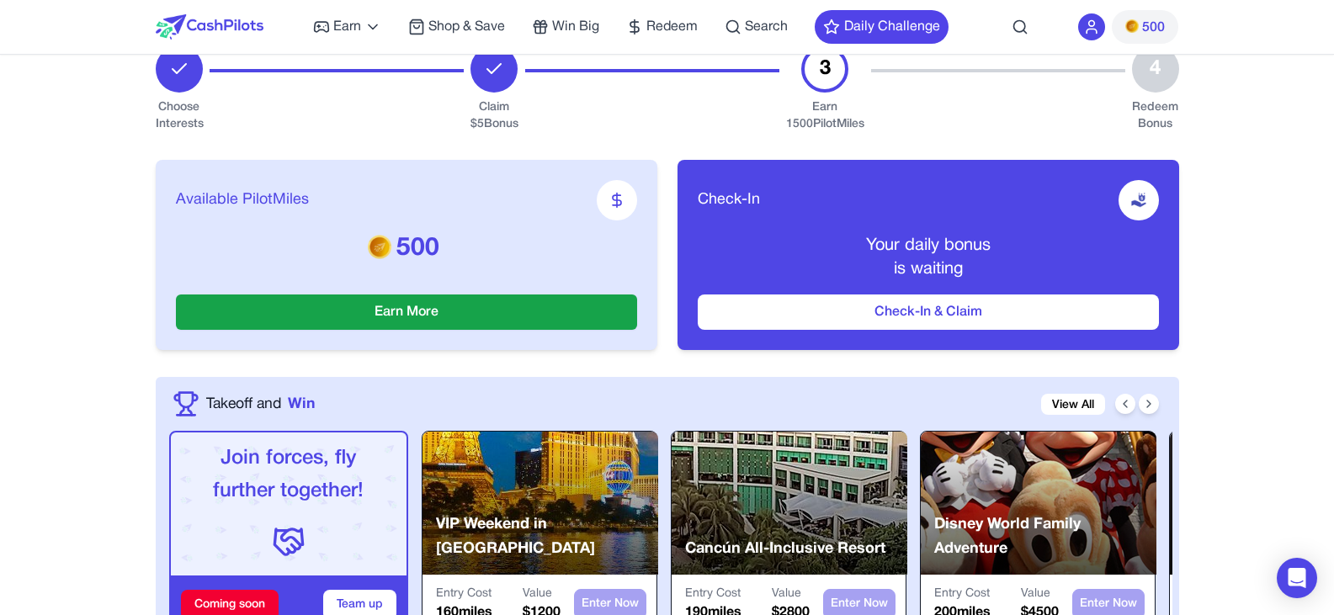
scroll to position [253, 0]
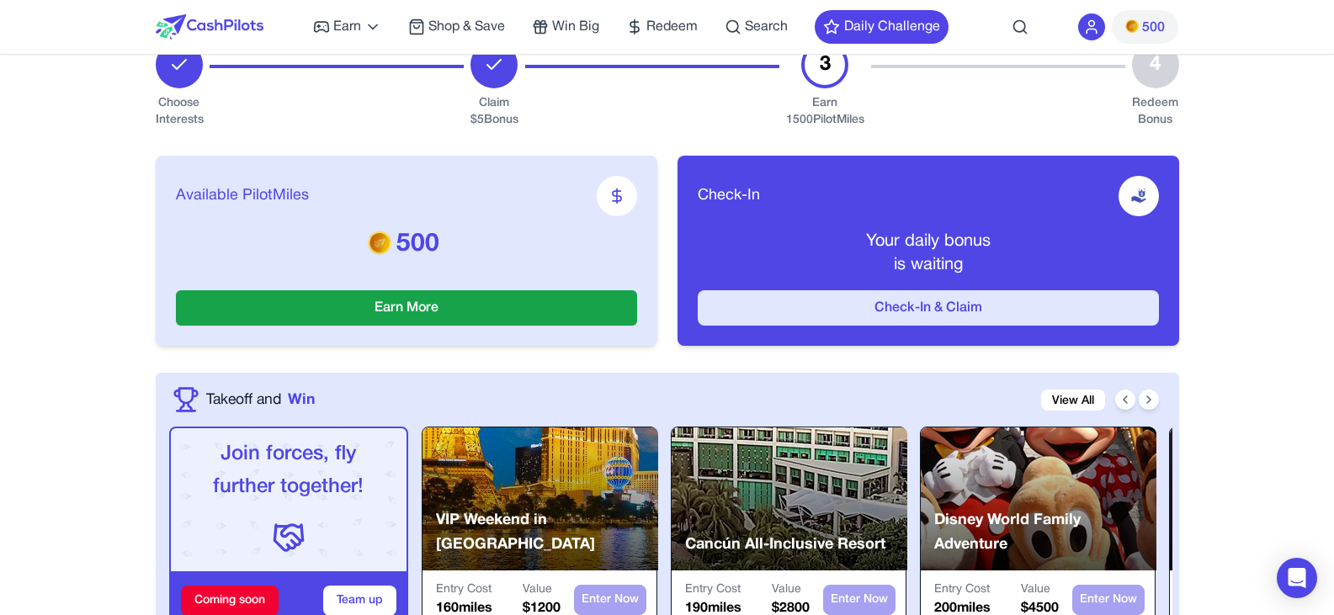
click at [868, 307] on button "Check-In & Claim" at bounding box center [928, 307] width 461 height 35
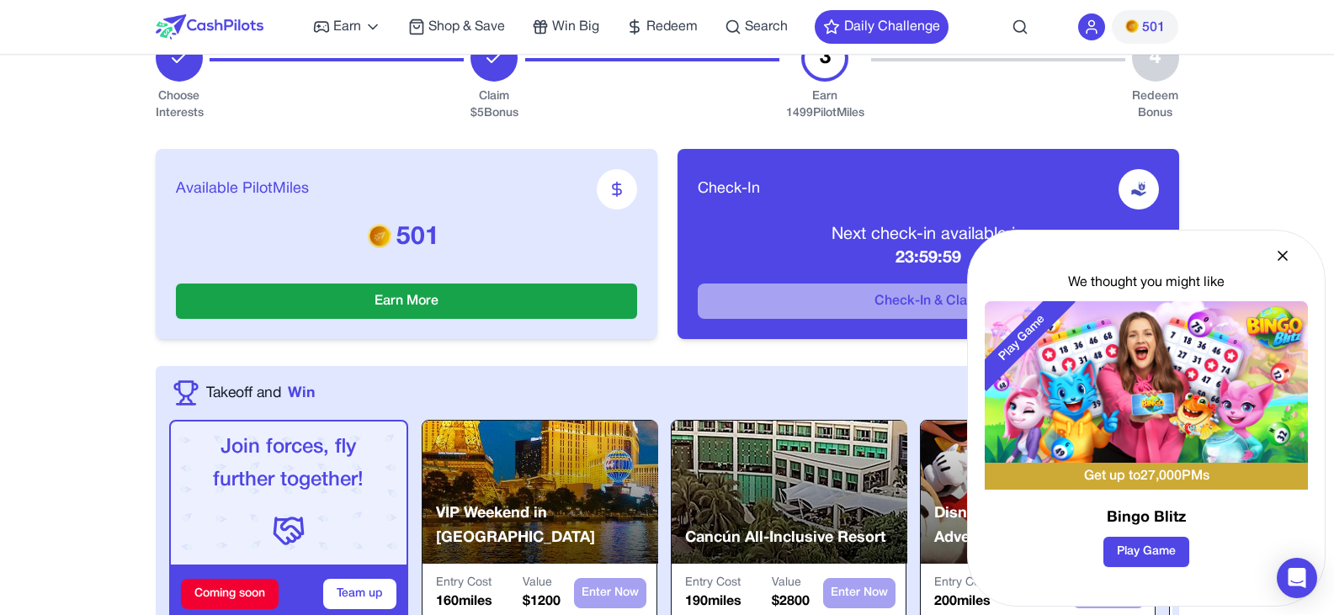
scroll to position [168, 0]
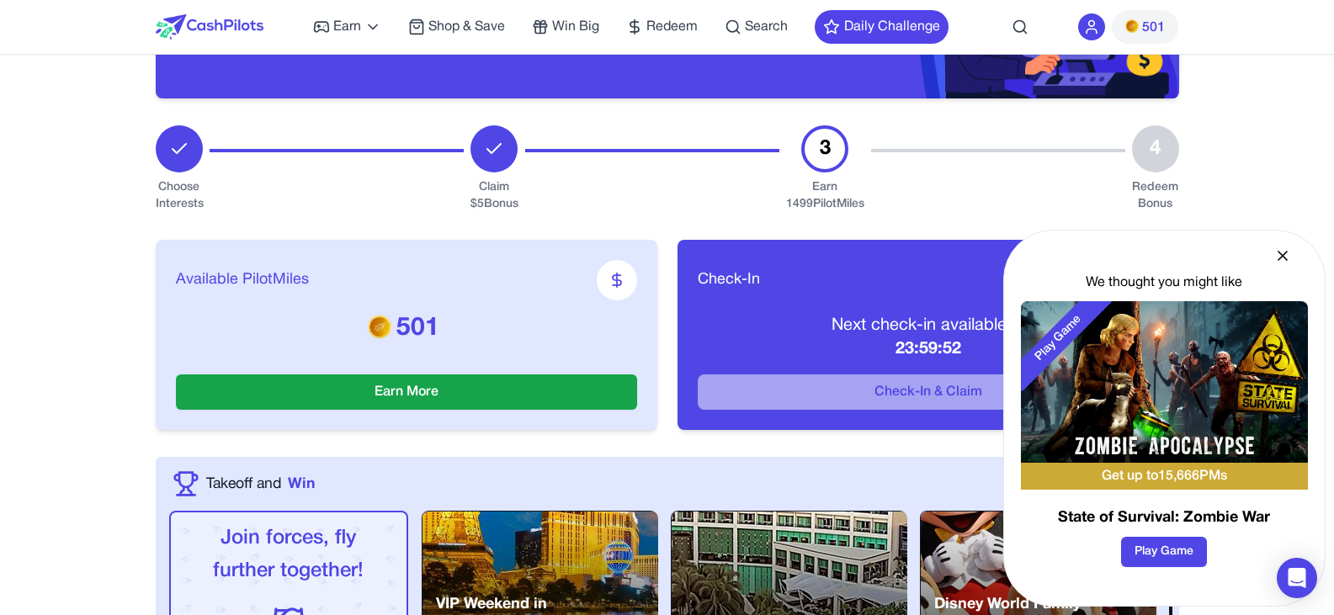
click at [1283, 254] on icon at bounding box center [1283, 255] width 17 height 17
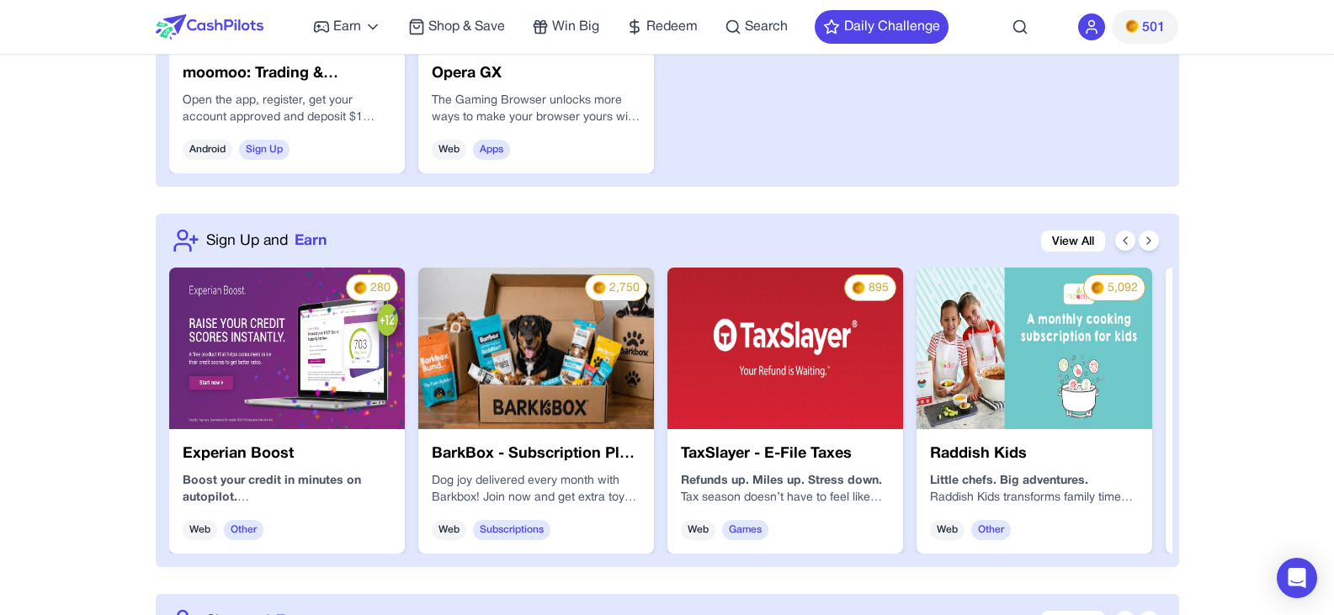
scroll to position [1515, 0]
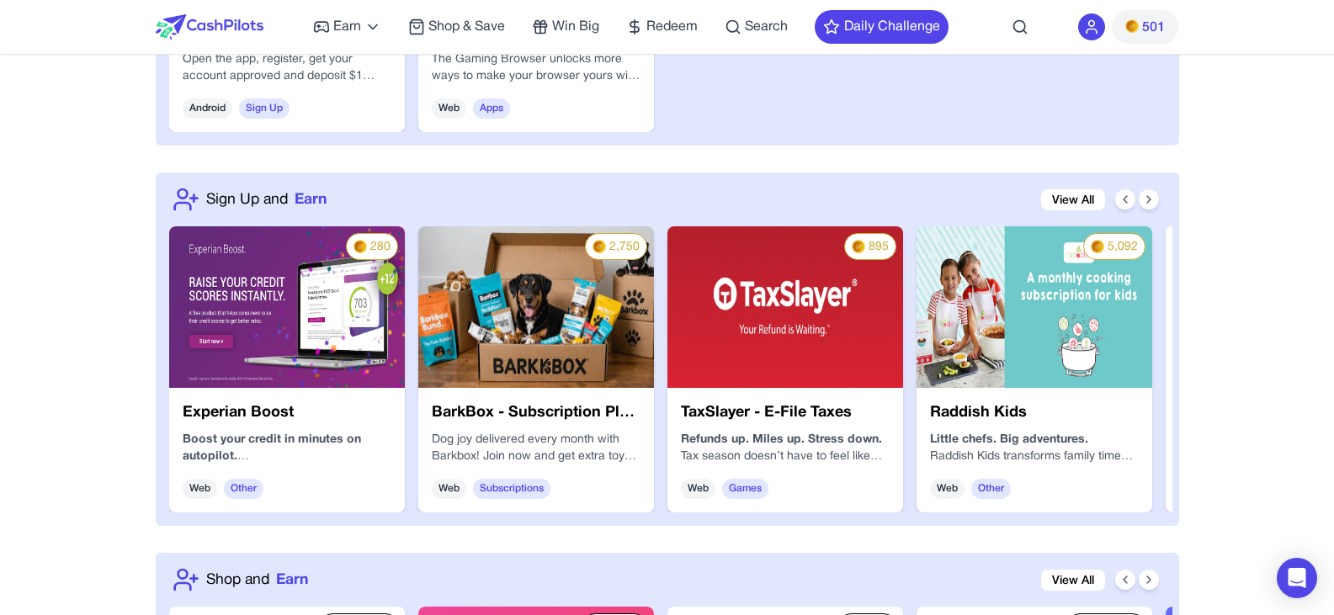
click at [561, 271] on img at bounding box center [536, 307] width 236 height 162
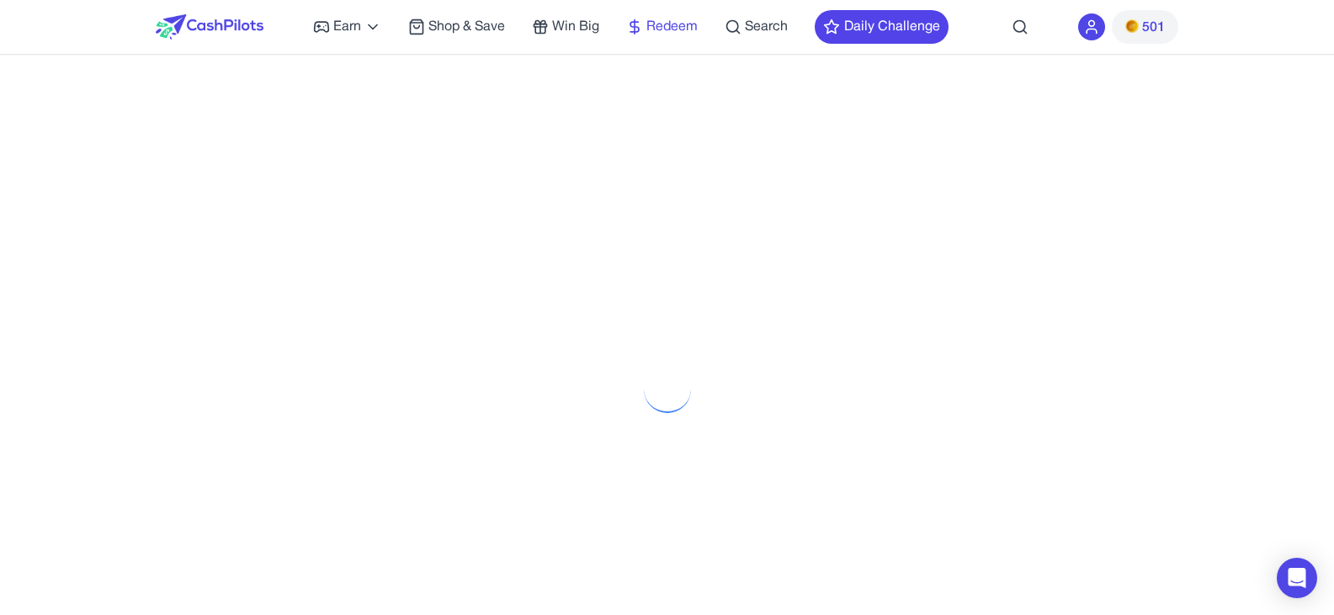
click at [659, 31] on span "Redeem" at bounding box center [672, 27] width 51 height 20
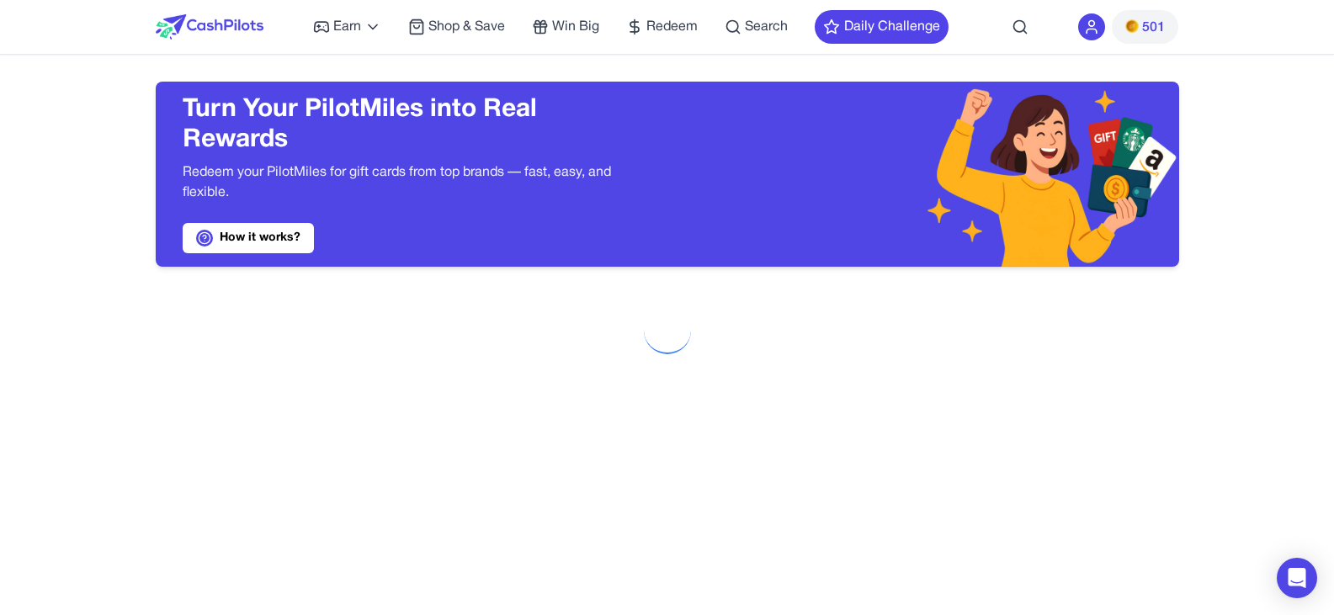
click at [1134, 24] on img at bounding box center [1132, 25] width 13 height 13
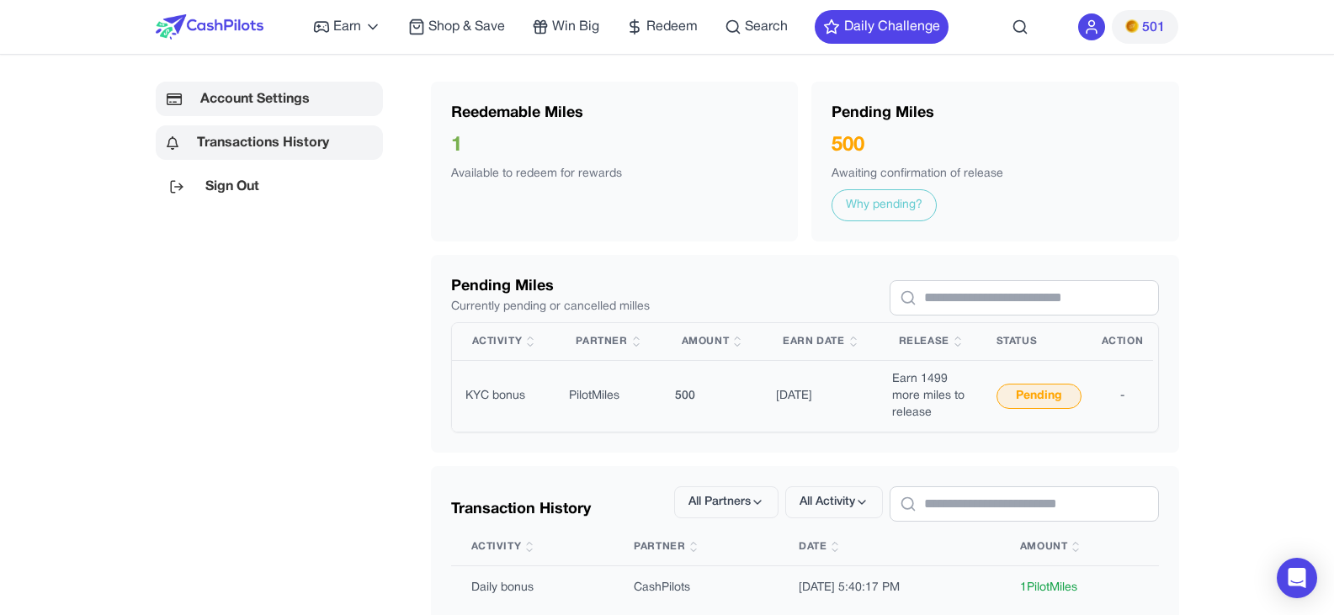
click at [302, 86] on link "Account Settings" at bounding box center [269, 99] width 227 height 35
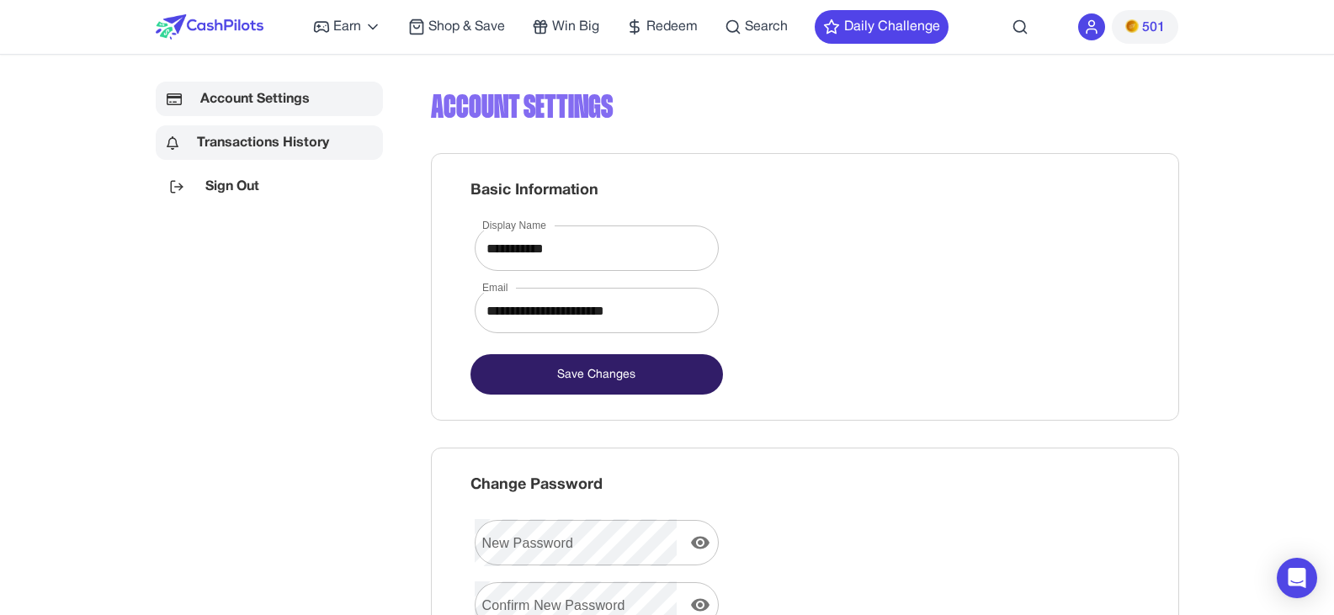
click at [269, 141] on link "Transactions History" at bounding box center [269, 142] width 227 height 35
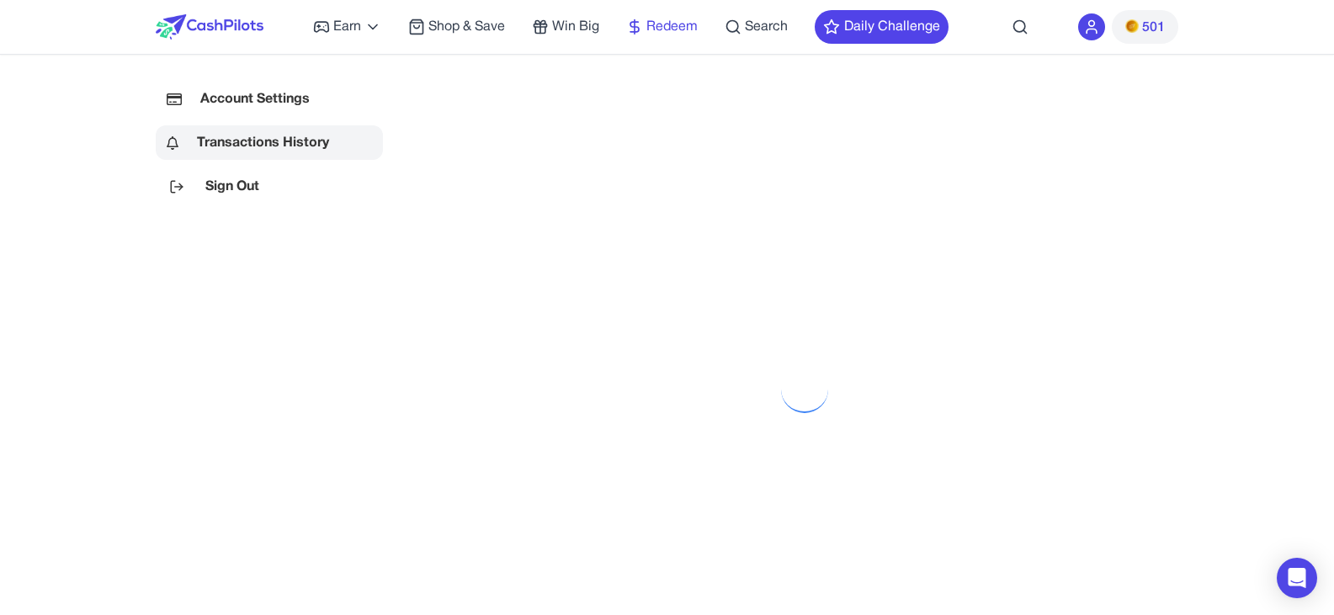
click at [662, 23] on span "Redeem" at bounding box center [672, 27] width 51 height 20
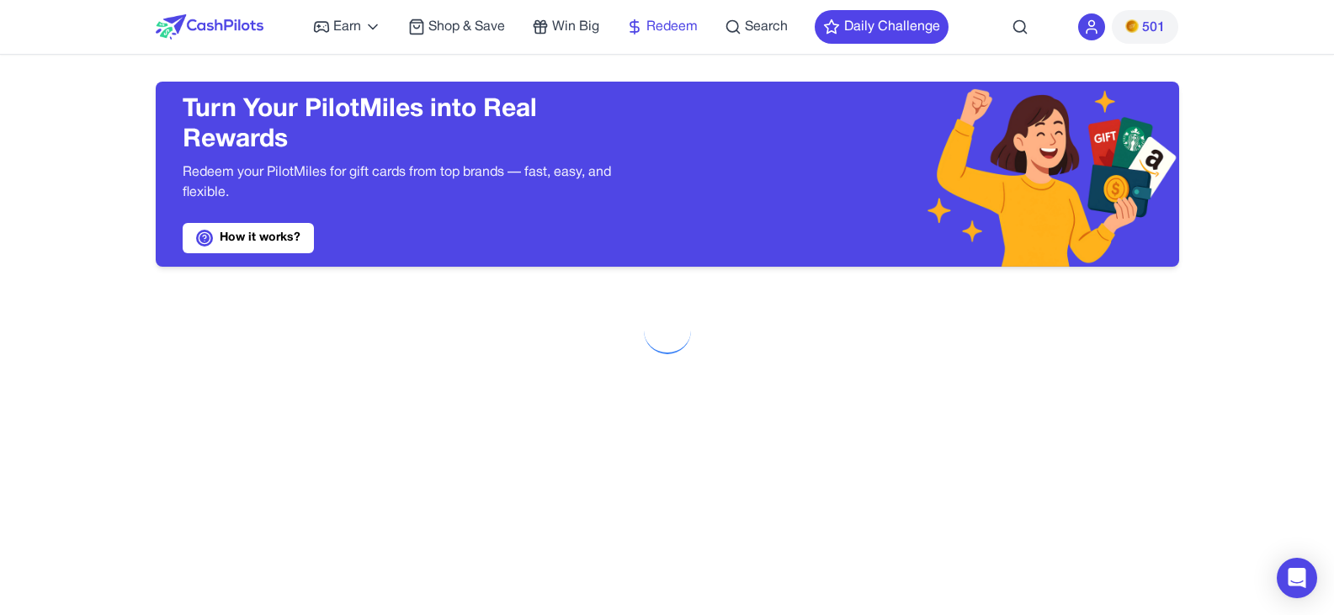
click at [662, 23] on span "Redeem" at bounding box center [672, 27] width 51 height 20
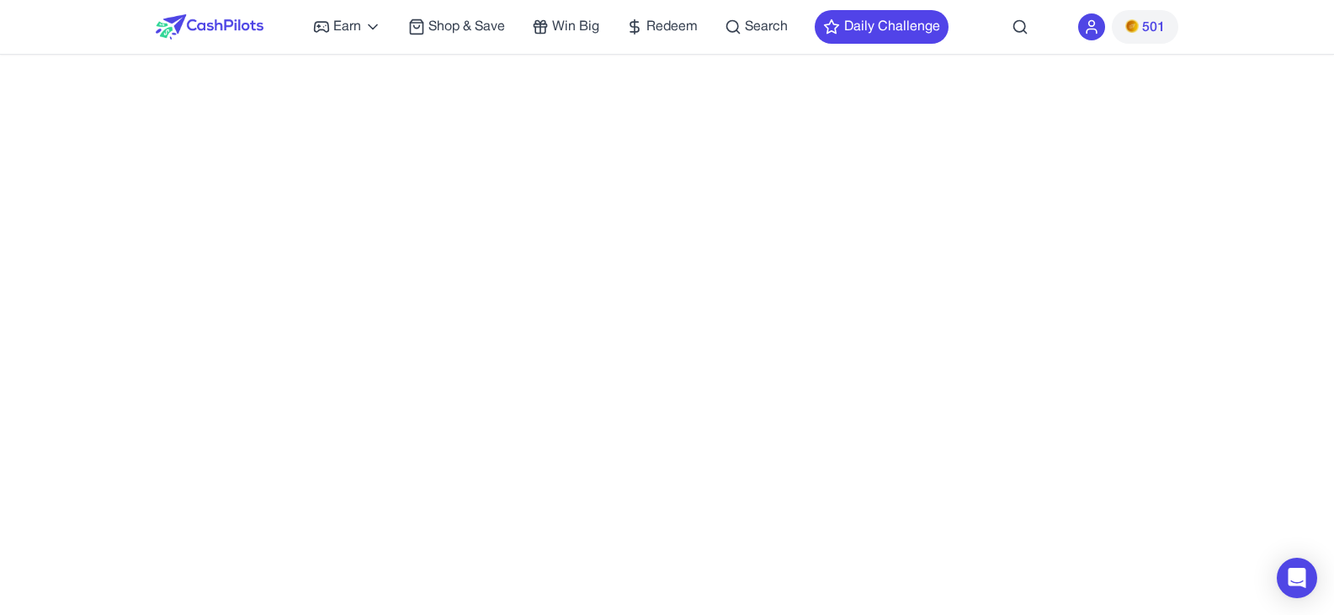
click at [647, 233] on div at bounding box center [668, 264] width 1024 height 615
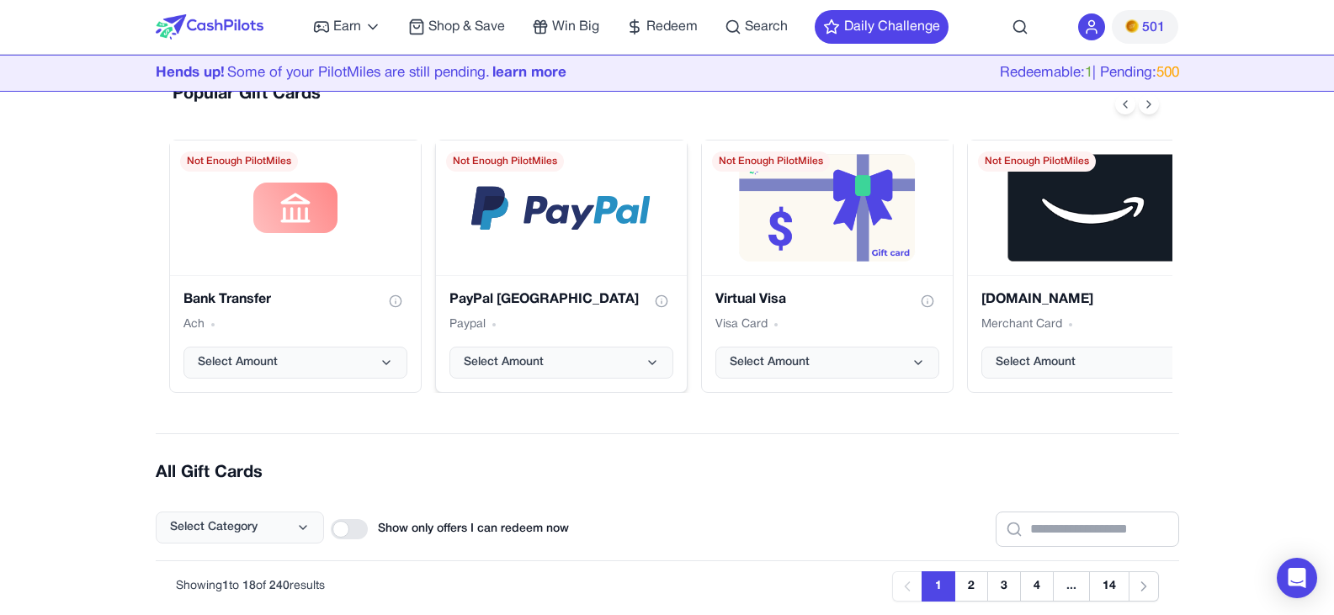
scroll to position [168, 0]
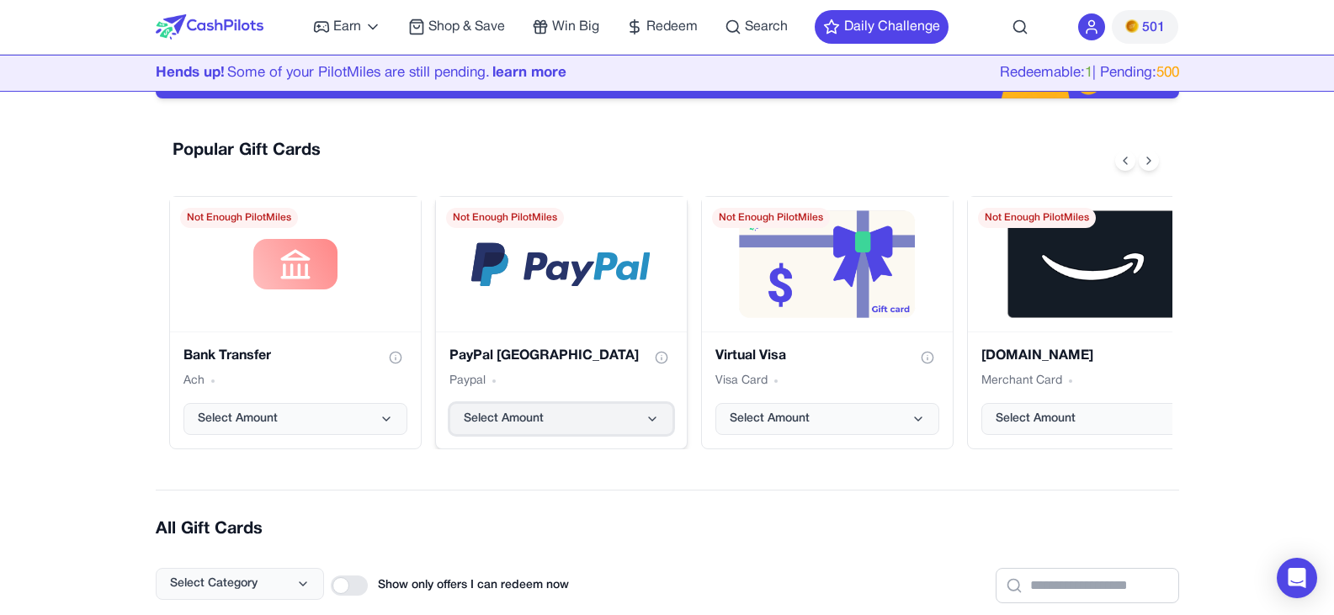
click at [574, 428] on button "Select Amount" at bounding box center [562, 419] width 224 height 32
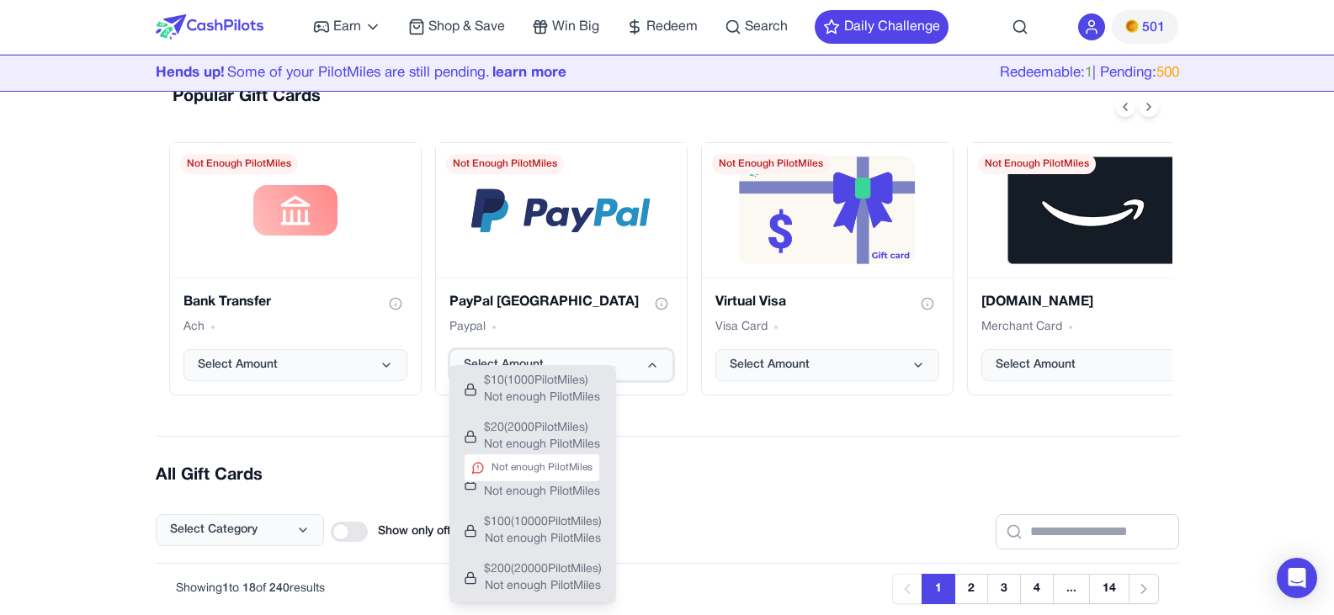
scroll to position [253, 0]
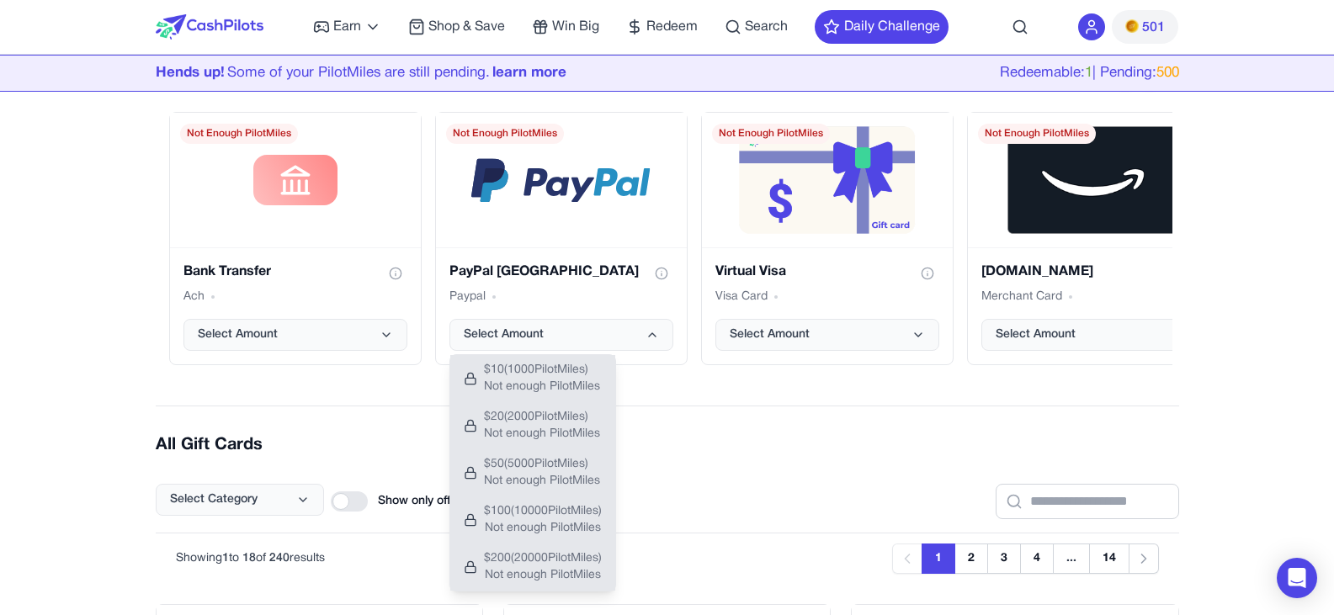
click at [647, 448] on h2 "All Gift Cards" at bounding box center [668, 446] width 1024 height 24
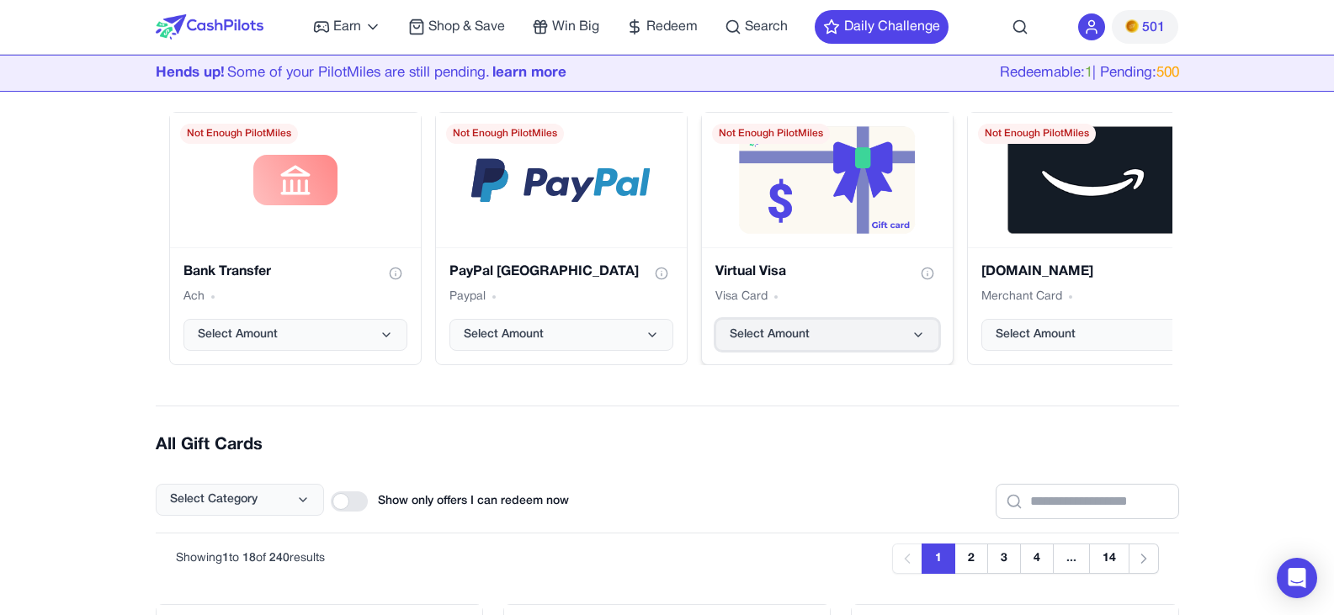
click at [781, 338] on span "Select Amount" at bounding box center [770, 335] width 80 height 17
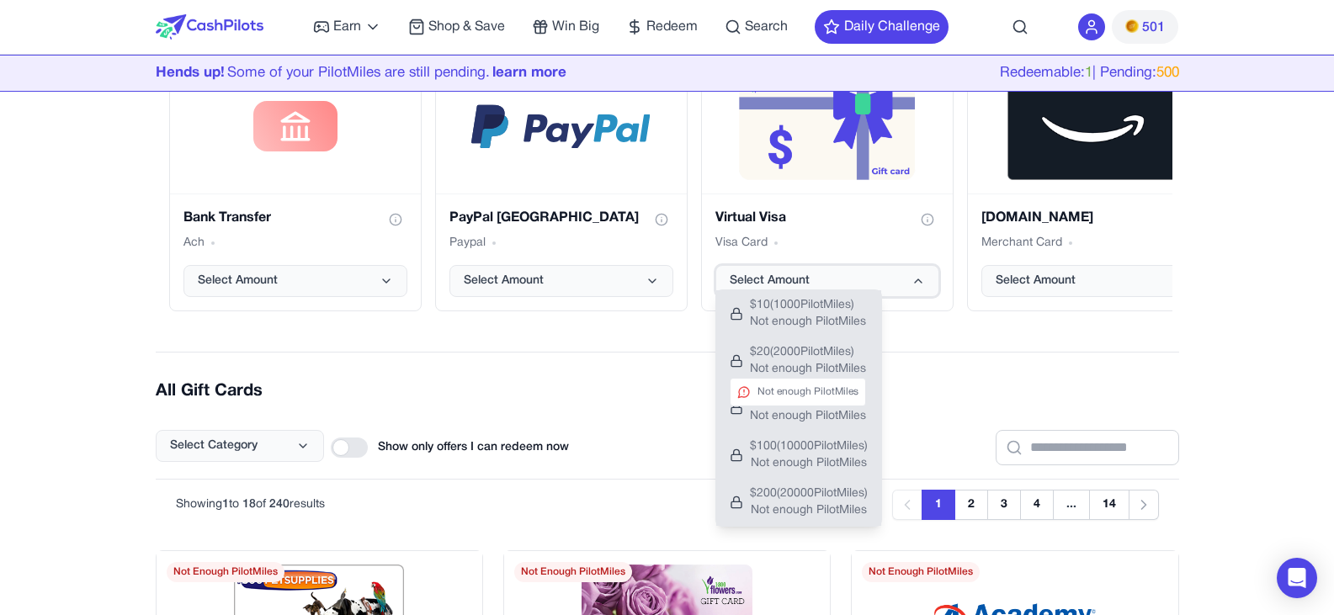
scroll to position [337, 0]
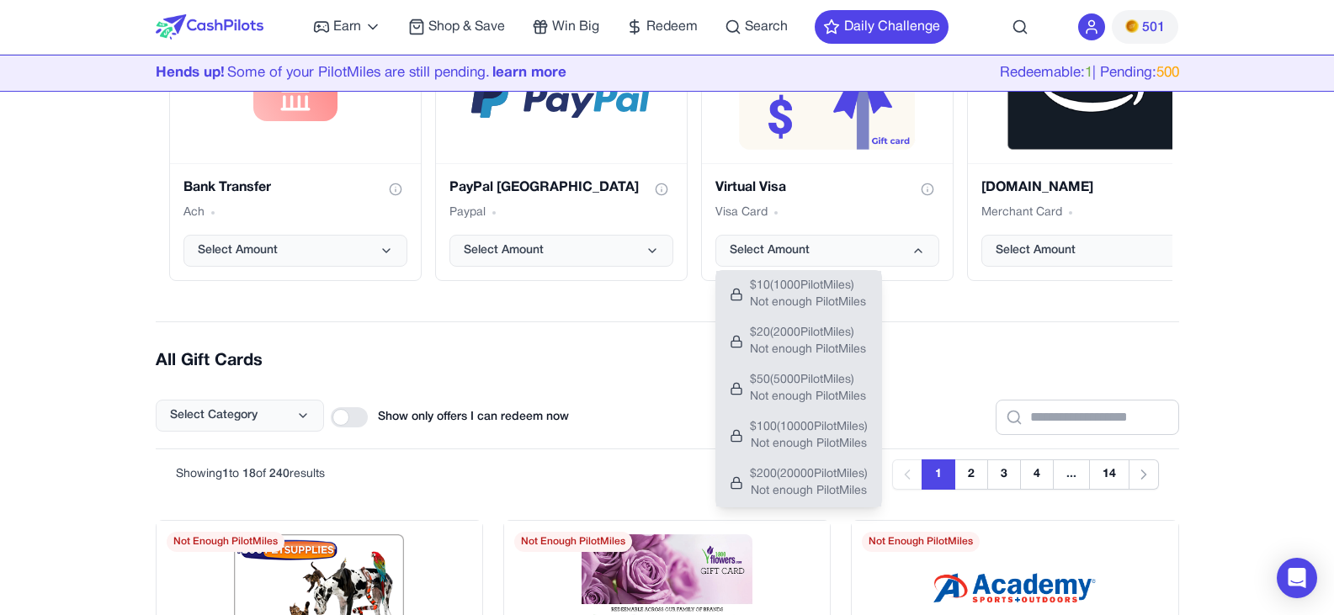
click at [641, 393] on div "Select Category Show only offers I can redeem now" at bounding box center [668, 404] width 1024 height 62
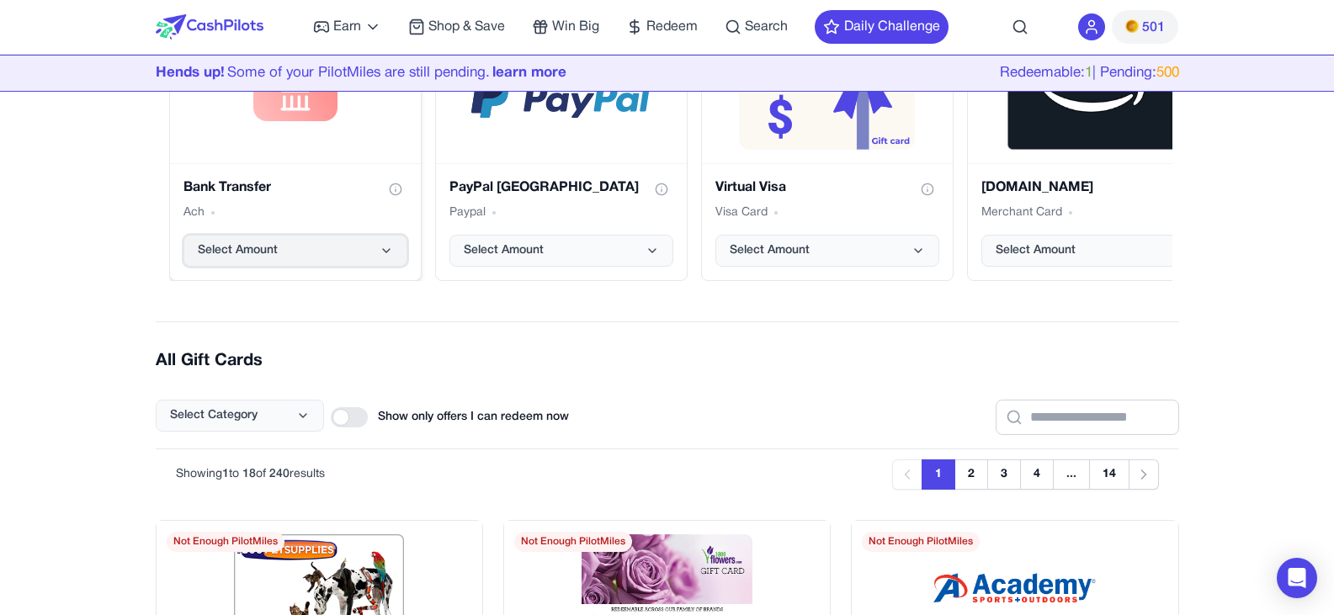
click at [345, 262] on button "Select Amount" at bounding box center [296, 251] width 224 height 32
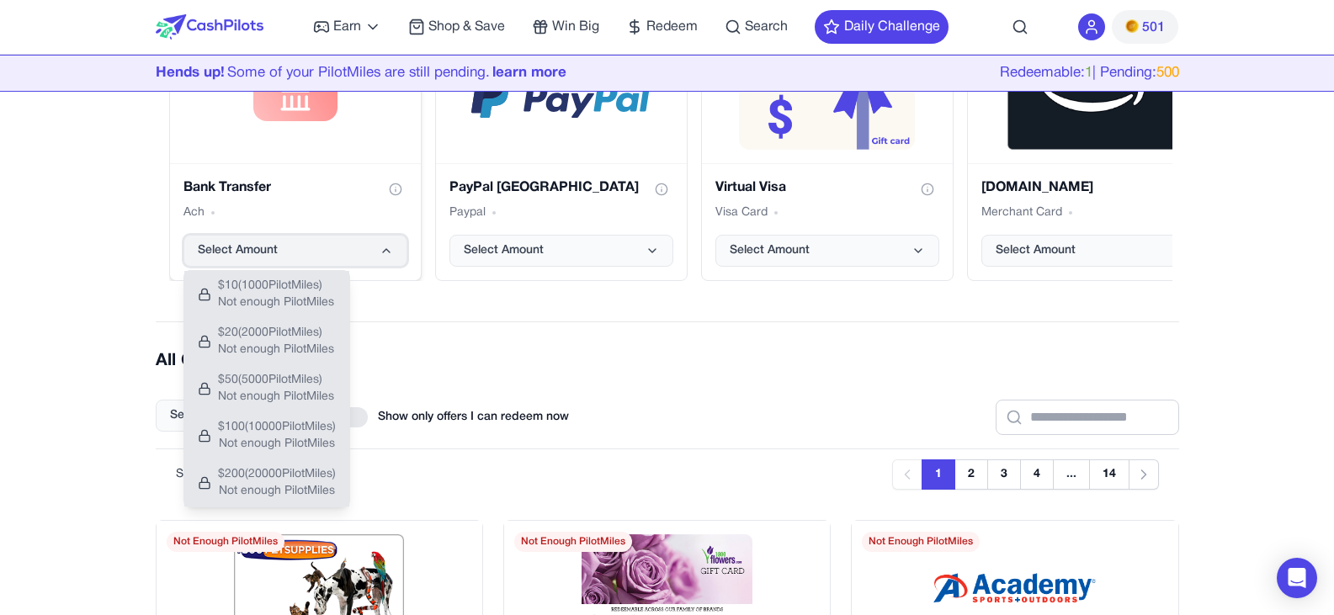
click at [345, 262] on button "Select Amount" at bounding box center [296, 251] width 224 height 32
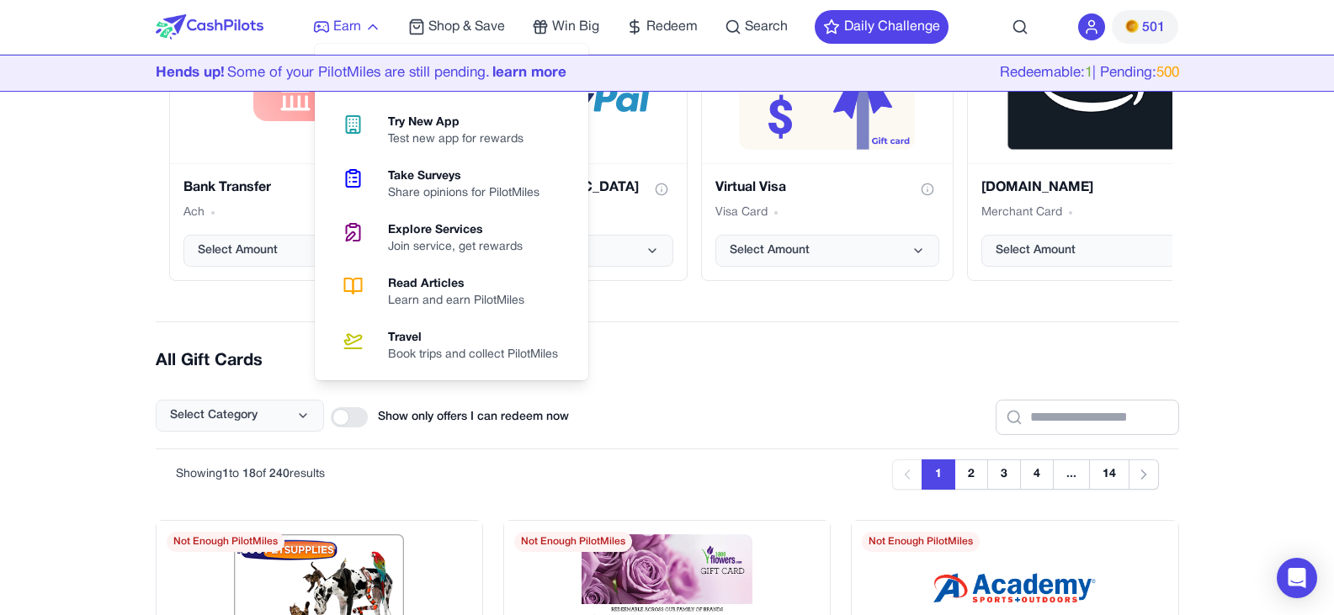
click at [359, 21] on span "Earn" at bounding box center [347, 27] width 28 height 20
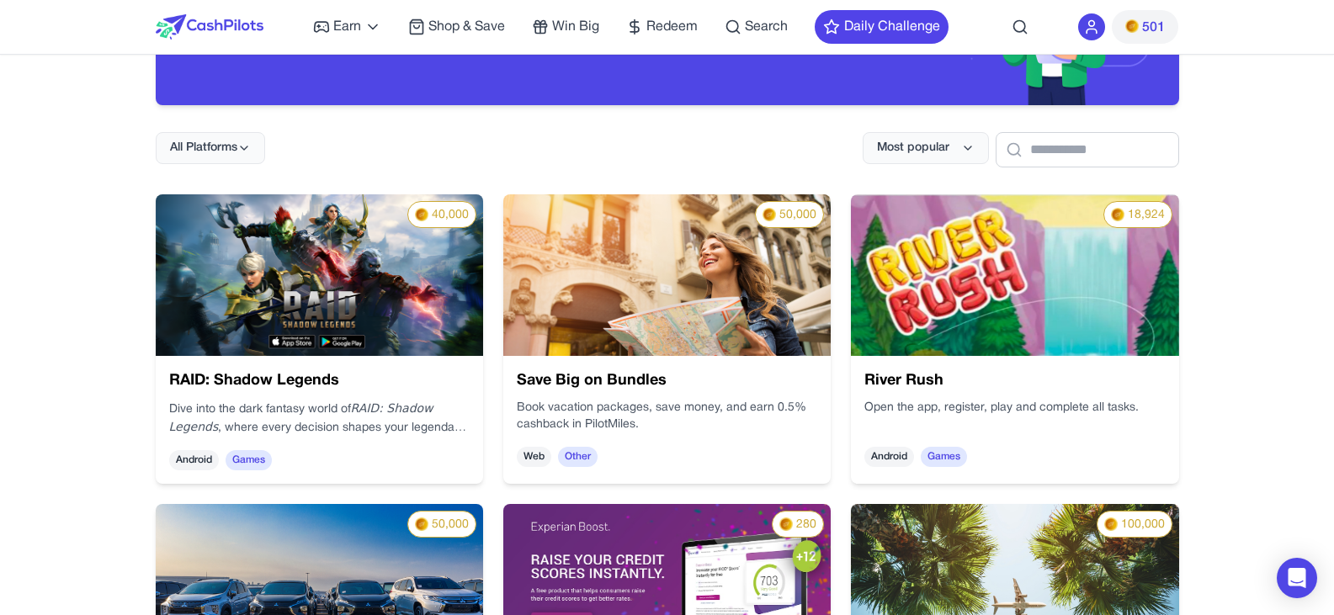
scroll to position [168, 0]
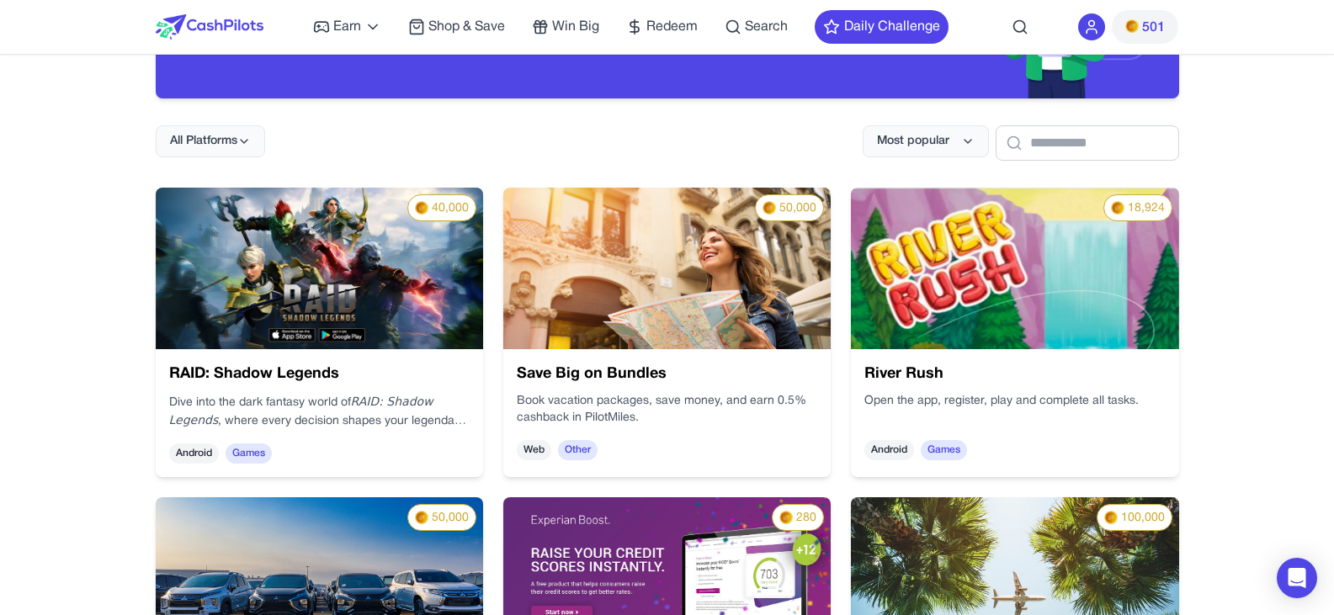
click at [595, 251] on img at bounding box center [666, 269] width 327 height 162
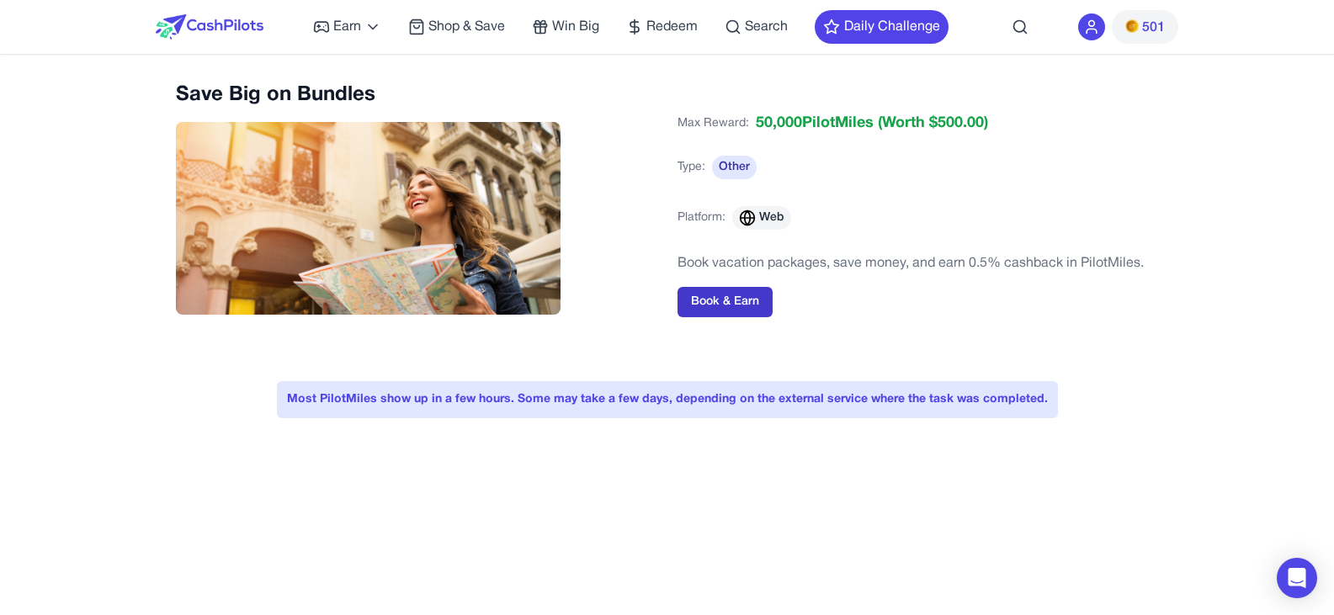
click at [716, 306] on button "Book & Earn" at bounding box center [725, 302] width 95 height 30
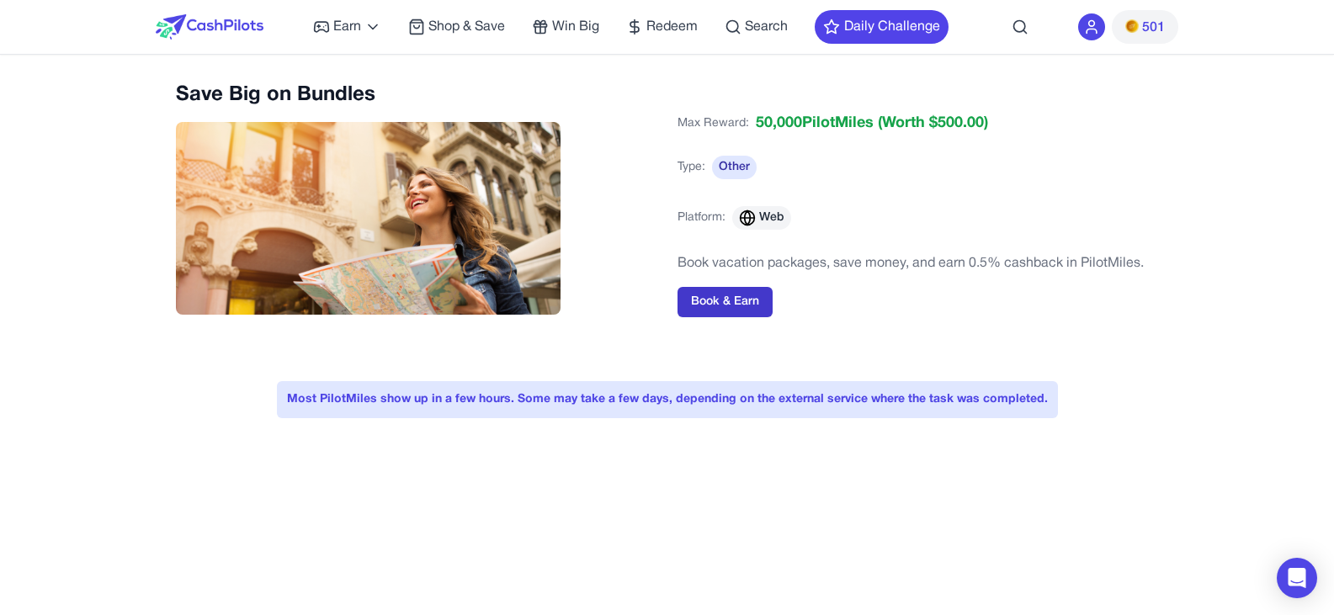
click at [718, 306] on button "Book & Earn" at bounding box center [725, 302] width 95 height 30
click at [716, 306] on button "Book & Earn" at bounding box center [725, 302] width 95 height 30
click at [716, 304] on button "Book & Earn" at bounding box center [725, 302] width 95 height 30
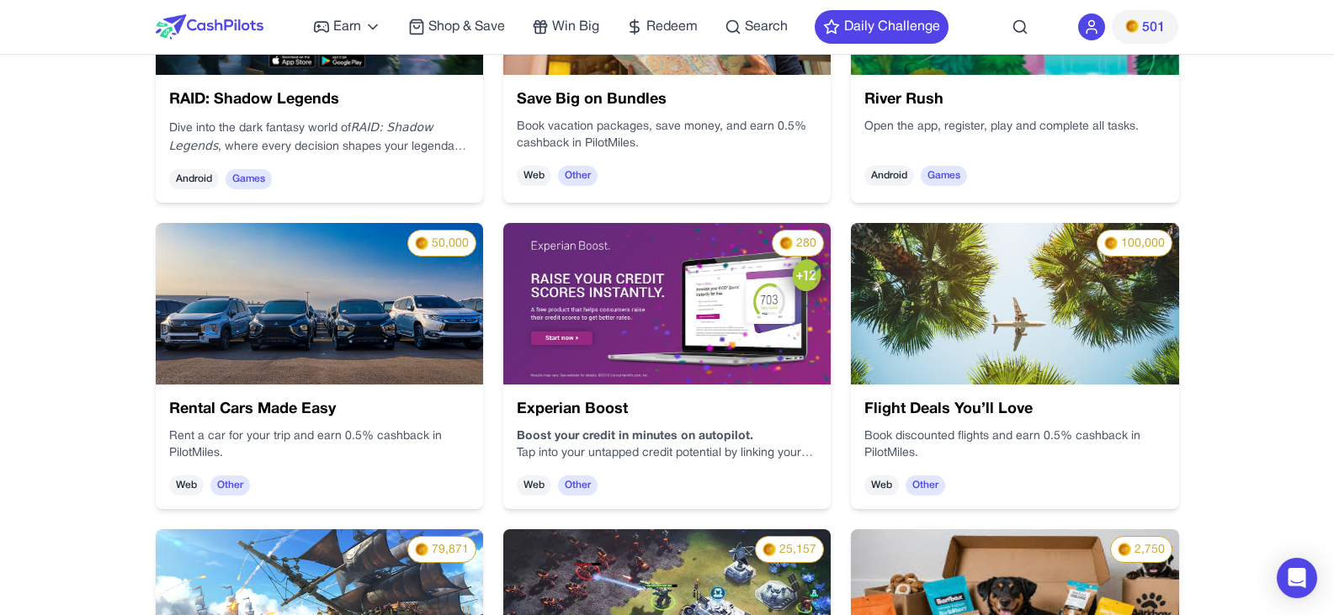
scroll to position [527, 0]
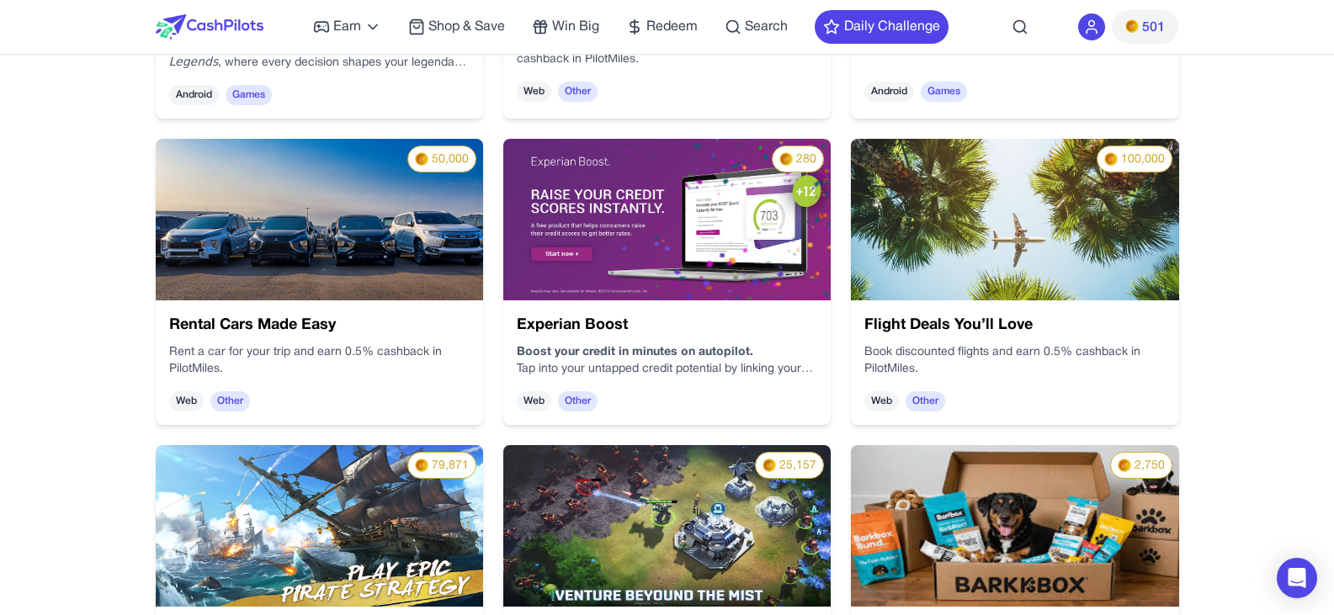
click at [370, 248] on img at bounding box center [319, 220] width 327 height 162
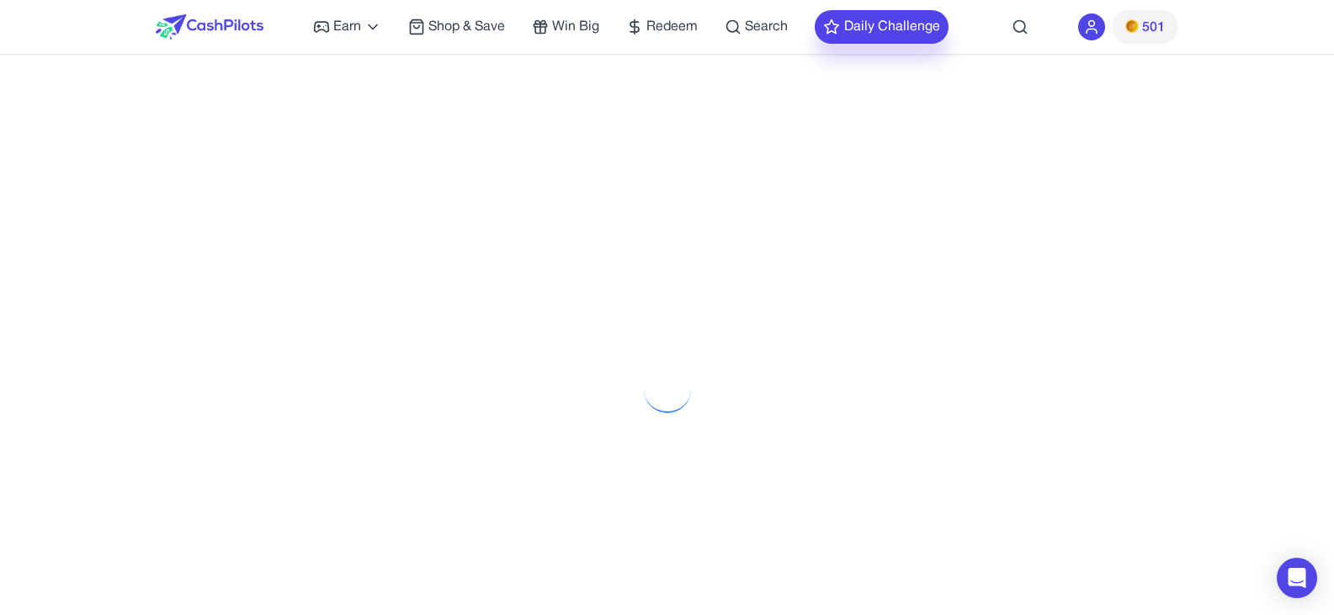
click at [854, 27] on button "Daily Challenge" at bounding box center [882, 27] width 134 height 34
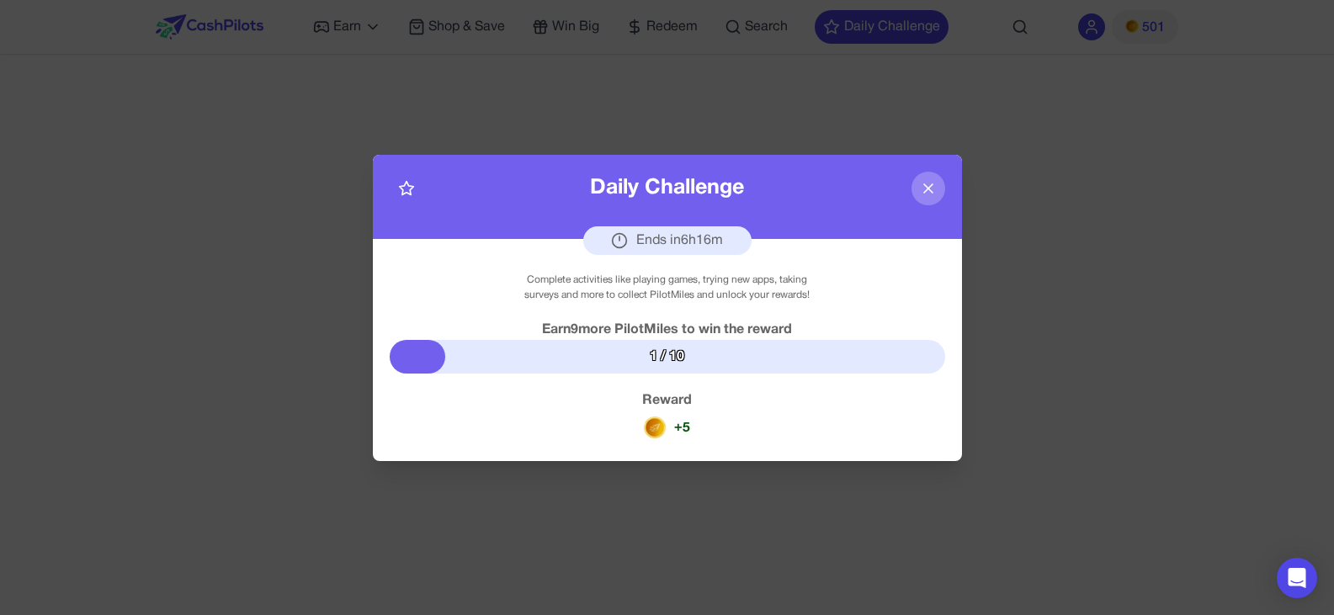
click at [661, 423] on img at bounding box center [655, 428] width 22 height 22
click at [923, 188] on icon at bounding box center [928, 188] width 17 height 17
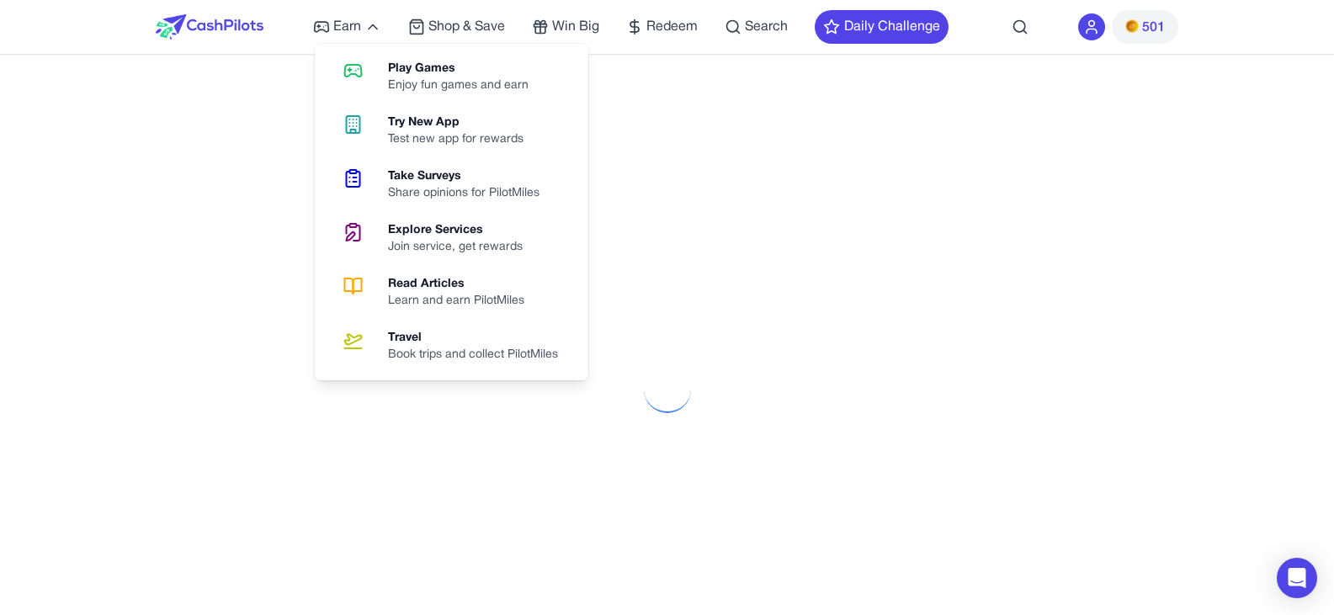
click at [404, 201] on div "Share opinions for PilotMiles" at bounding box center [470, 193] width 165 height 17
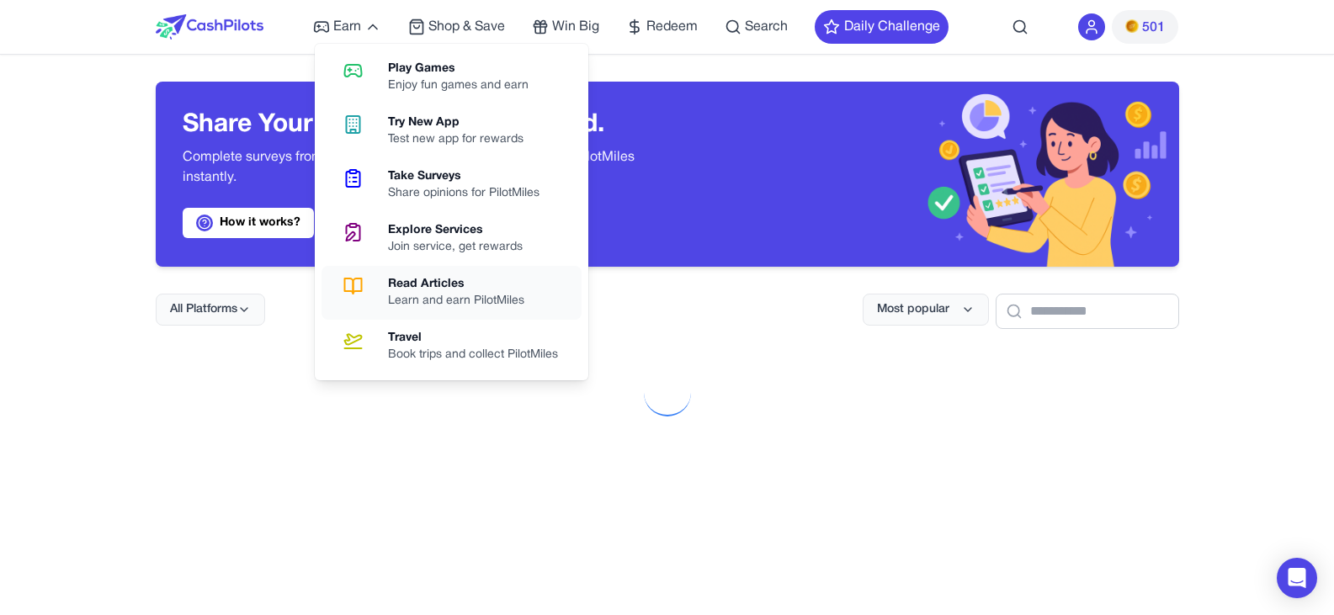
click at [431, 303] on div "Learn and earn PilotMiles" at bounding box center [463, 301] width 150 height 17
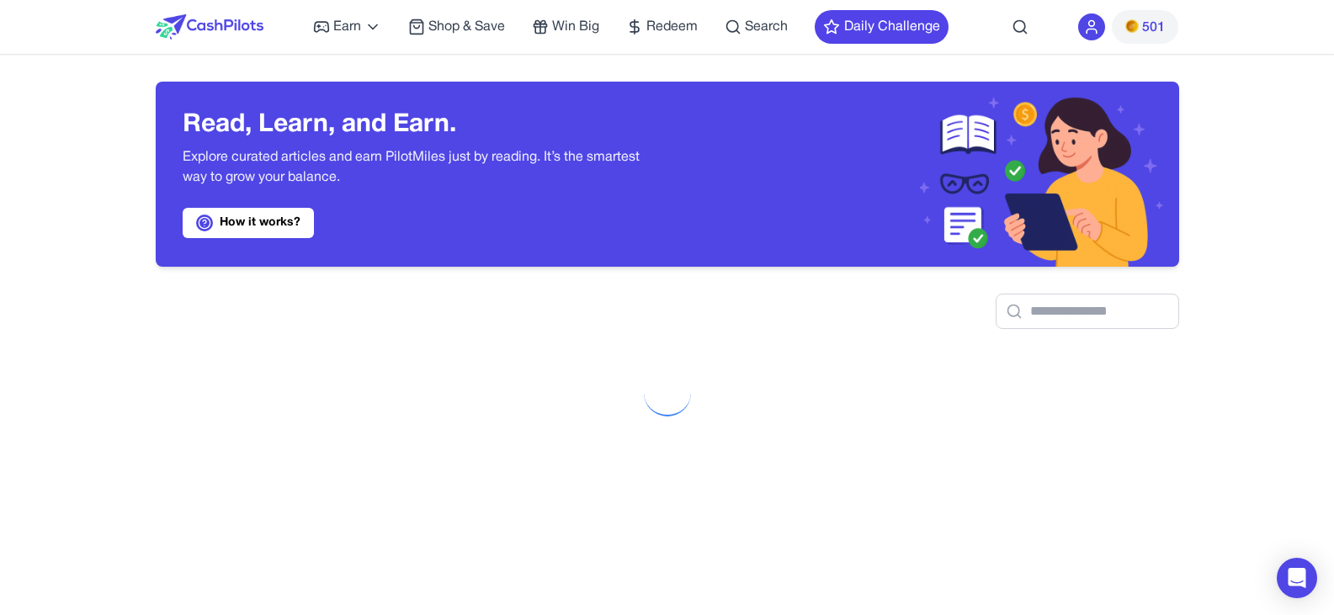
click at [431, 303] on div at bounding box center [668, 298] width 1024 height 62
click at [473, 178] on p "Explore curated articles and earn PilotMiles just by reading. It’s the smartest…" at bounding box center [412, 167] width 458 height 40
click at [219, 224] on link "How it works?" at bounding box center [248, 223] width 131 height 30
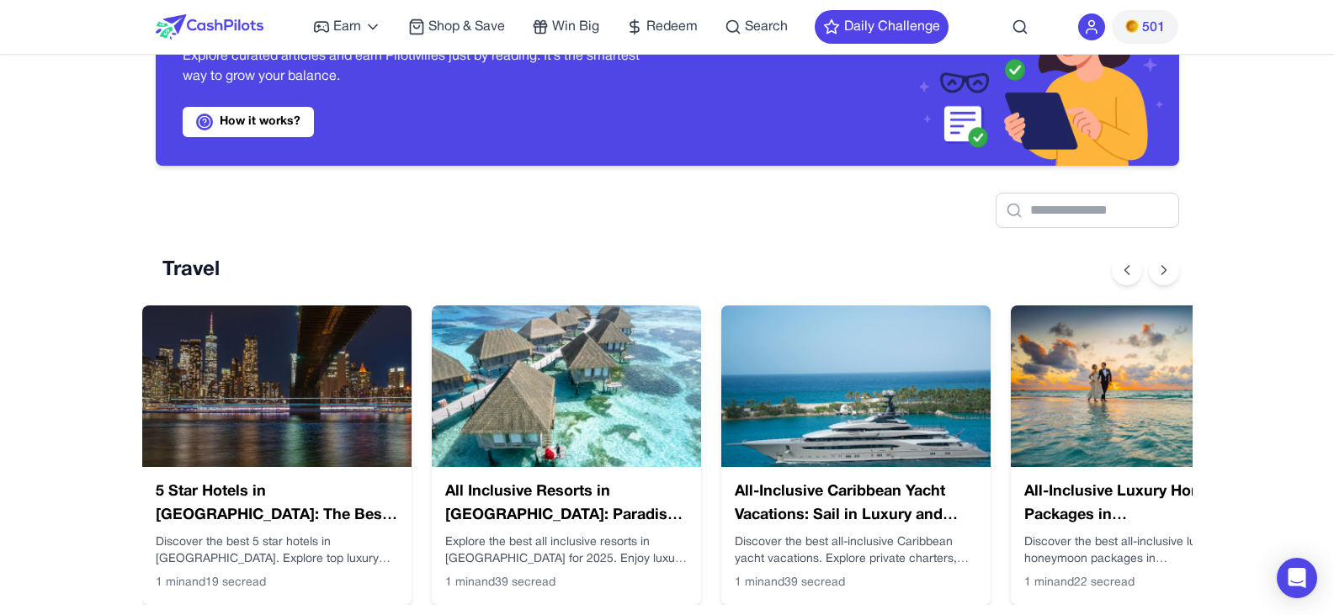
scroll to position [84, 0]
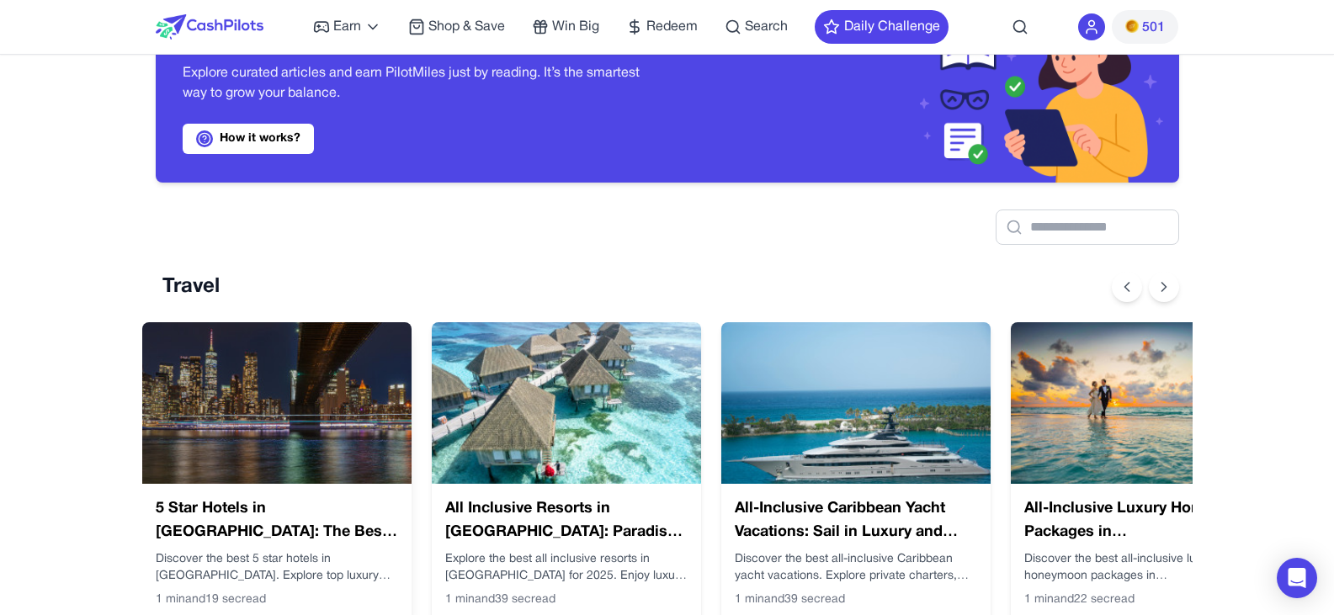
click at [315, 344] on img at bounding box center [276, 403] width 269 height 162
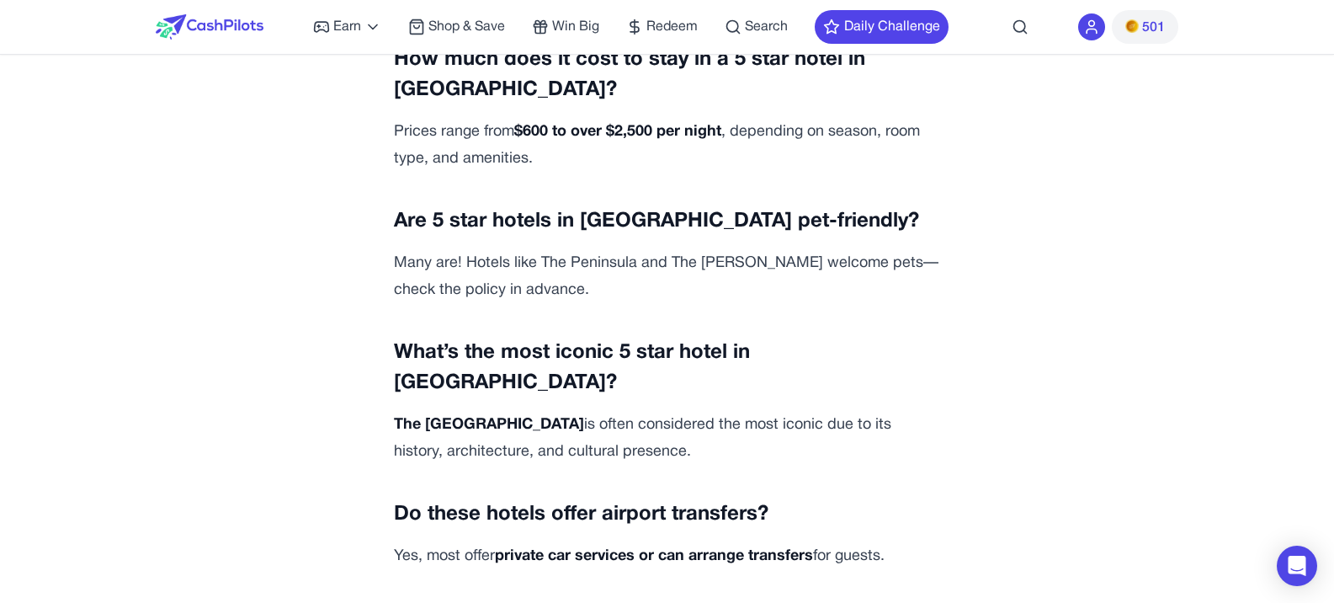
scroll to position [5303, 0]
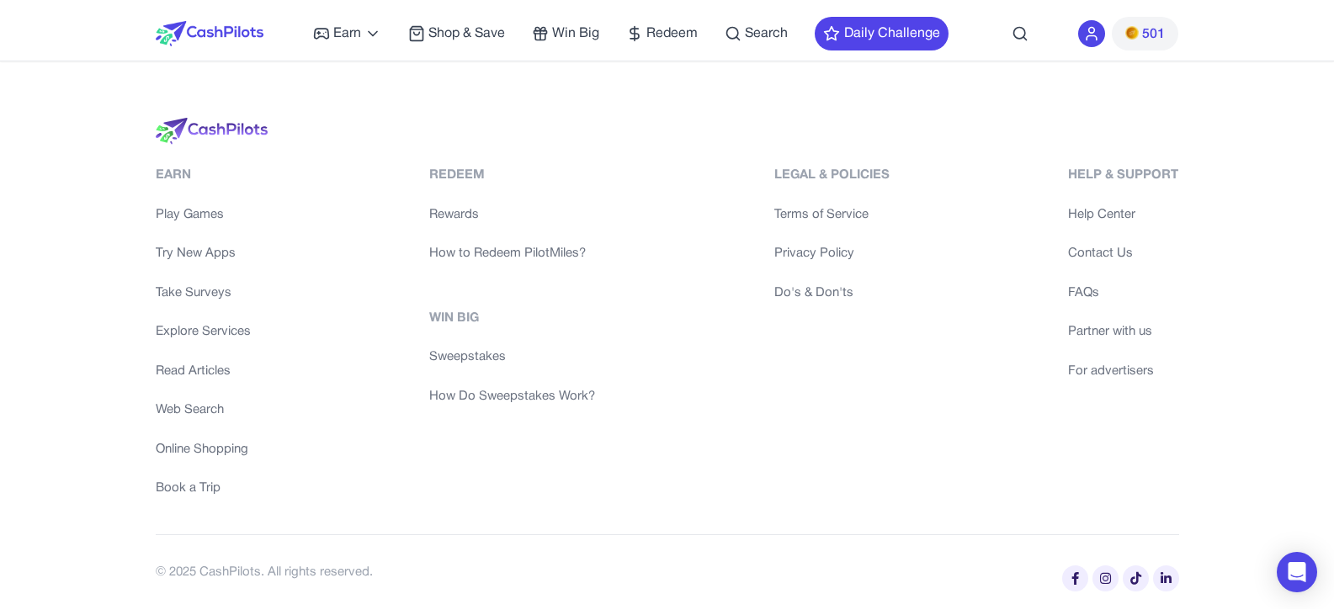
scroll to position [359, 0]
